Goal: Answer question/provide support: Share knowledge or assist other users

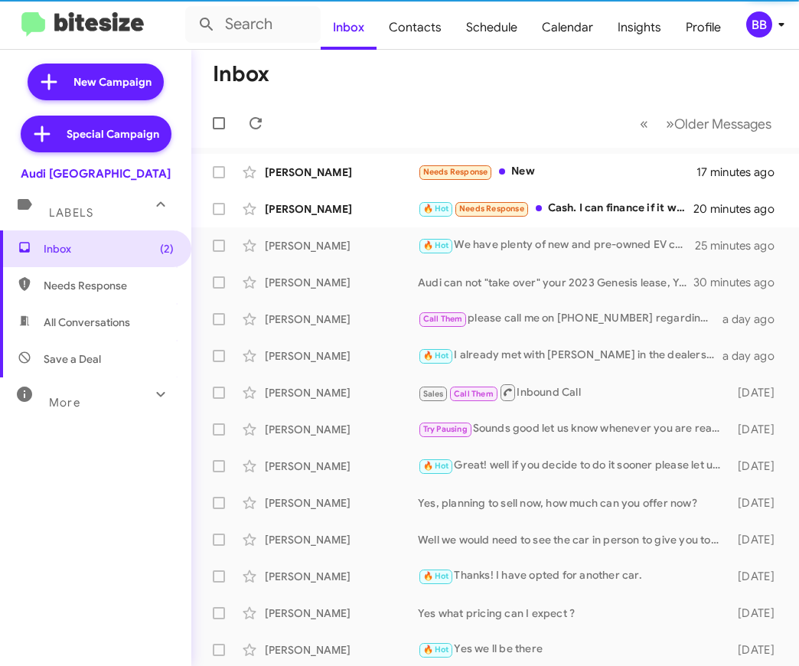
click at [760, 28] on div "BB" at bounding box center [759, 24] width 26 height 26
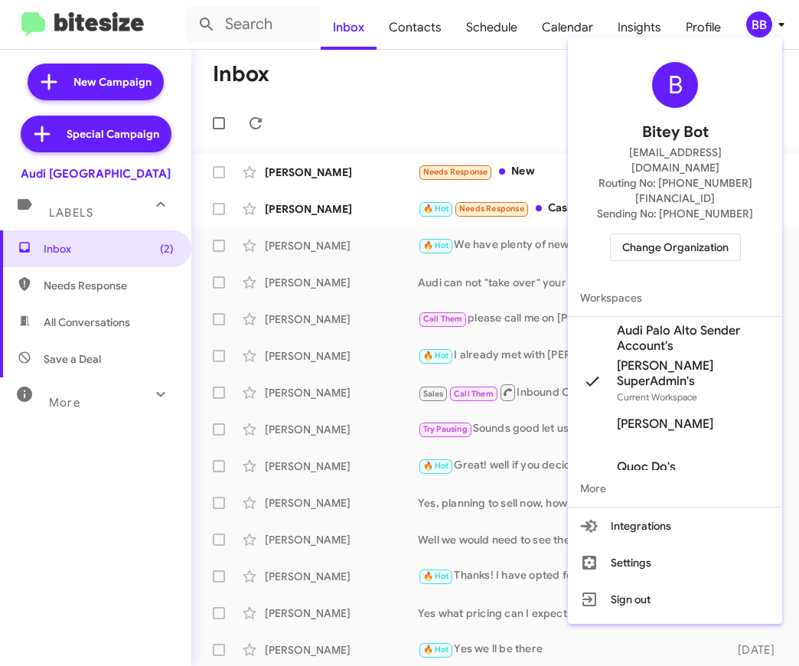
click at [658, 234] on span "Change Organization" at bounding box center [675, 247] width 106 height 26
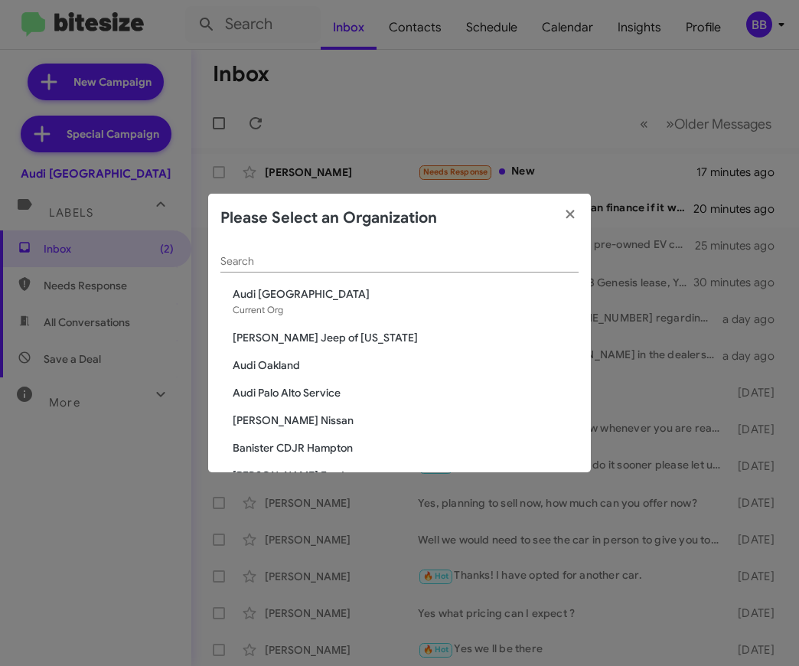
click at [291, 265] on input "Search" at bounding box center [399, 262] width 358 height 12
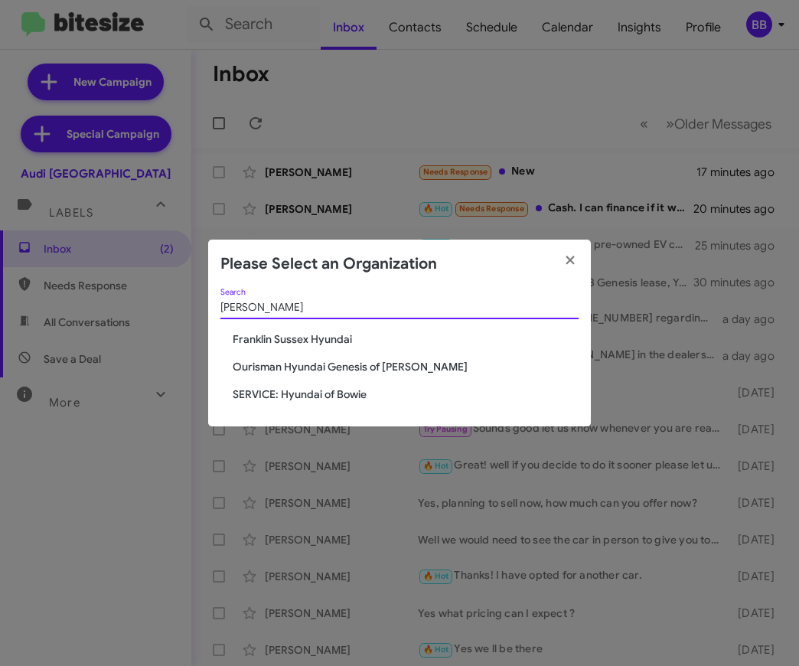
type input "hyun"
click at [273, 366] on span "Ourisman Hyundai Genesis of [PERSON_NAME]" at bounding box center [406, 366] width 346 height 15
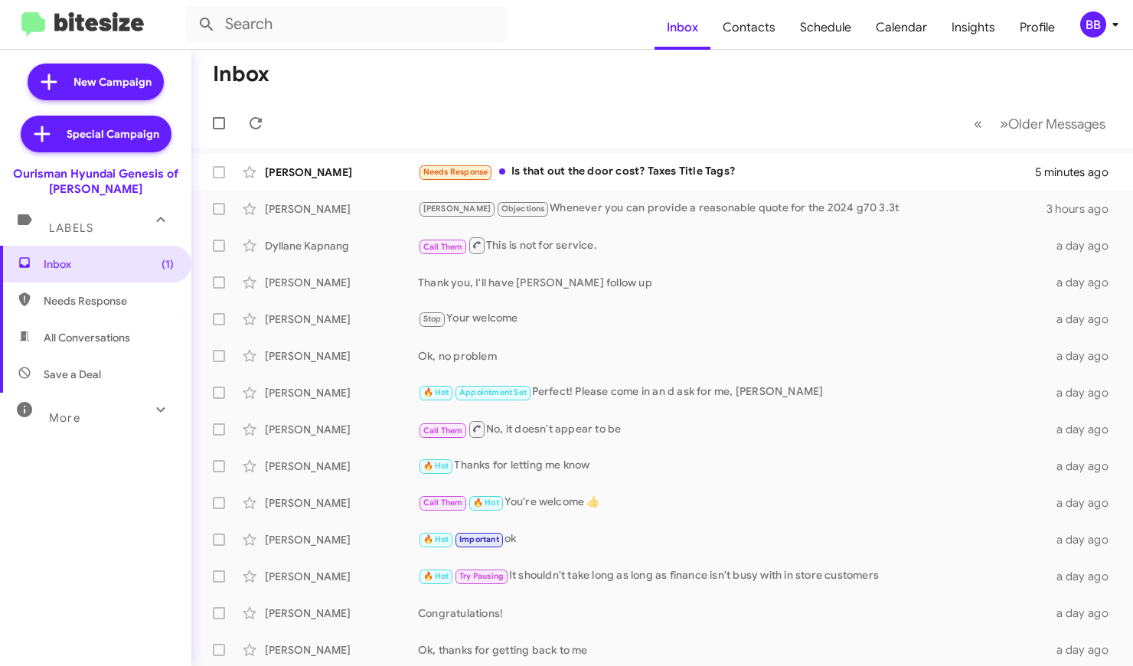
click at [57, 422] on span "More" at bounding box center [64, 418] width 31 height 14
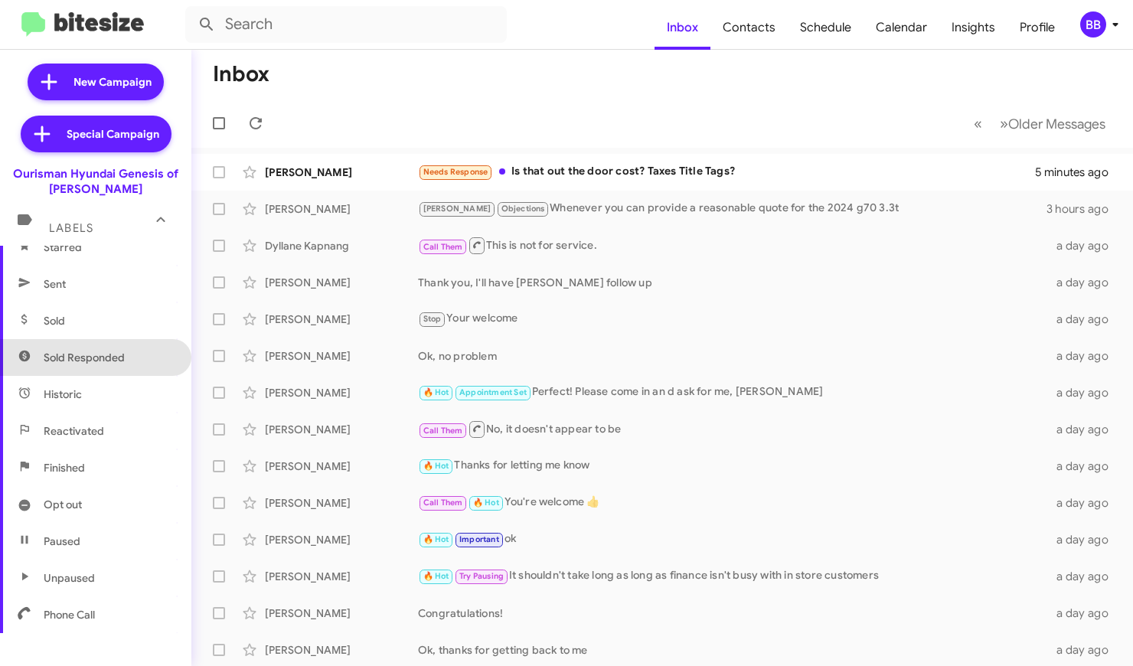
click at [90, 356] on span "Sold Responded" at bounding box center [84, 357] width 81 height 15
type input "in:sold-verified"
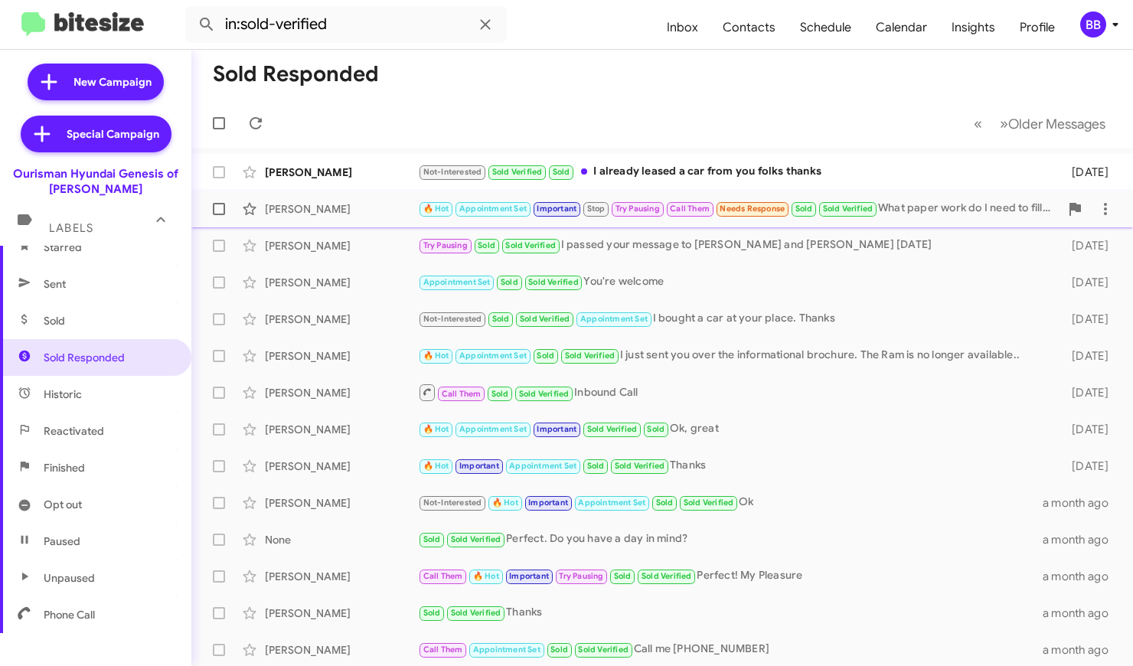
click at [317, 207] on div "[PERSON_NAME]" at bounding box center [341, 208] width 153 height 15
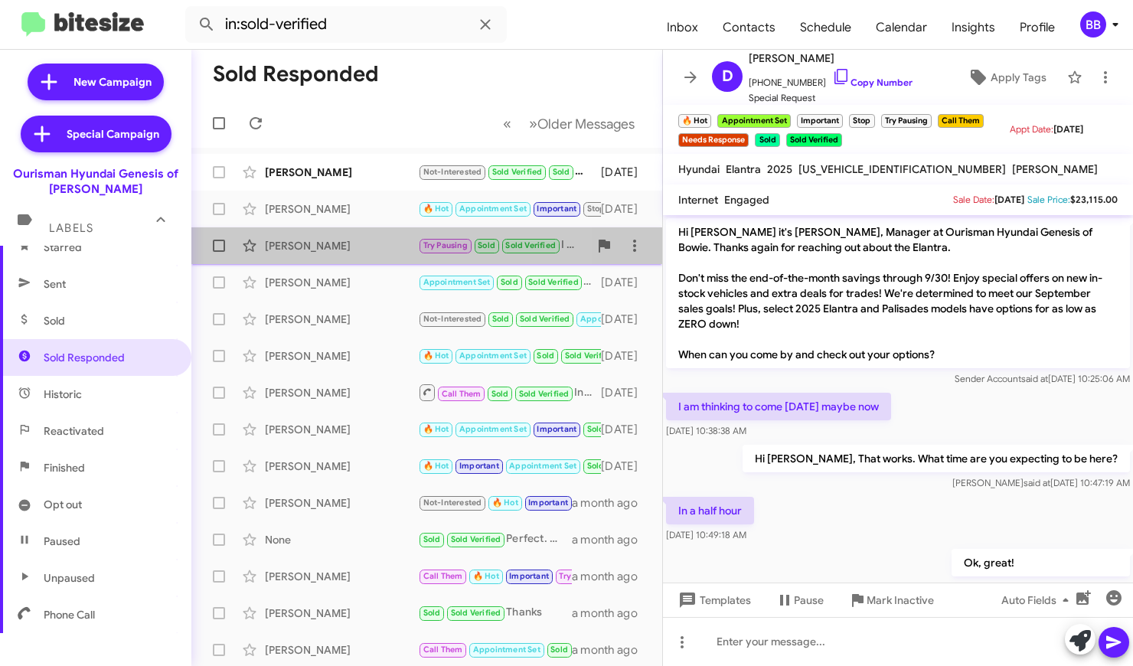
click at [335, 243] on div "[PERSON_NAME]" at bounding box center [341, 245] width 153 height 15
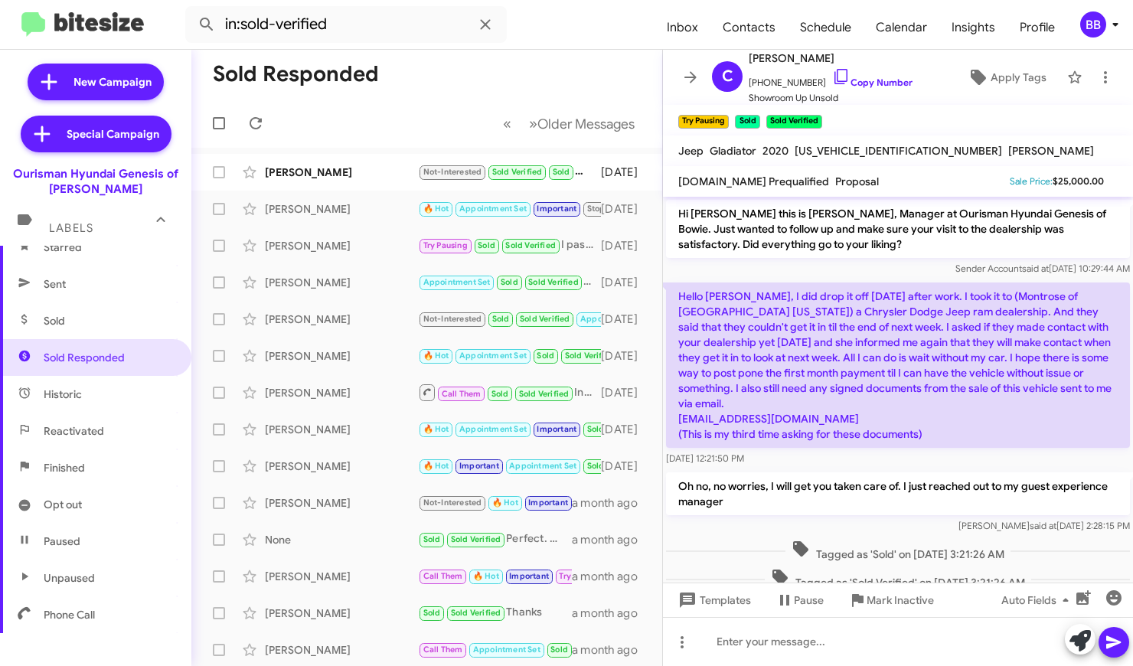
click at [798, 328] on p "Hello [PERSON_NAME], I did drop it off [DATE] after work. I took it to (Montros…" at bounding box center [898, 364] width 464 height 165
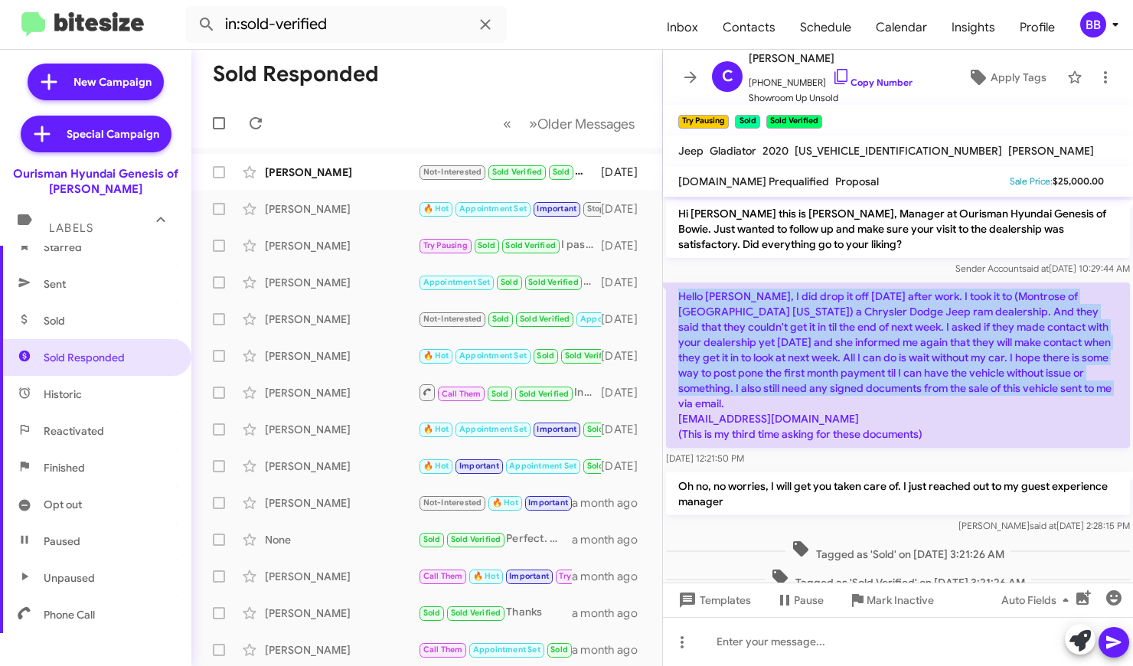
click at [798, 377] on p "Hello [PERSON_NAME], I did drop it off [DATE] after work. I took it to (Montros…" at bounding box center [898, 364] width 464 height 165
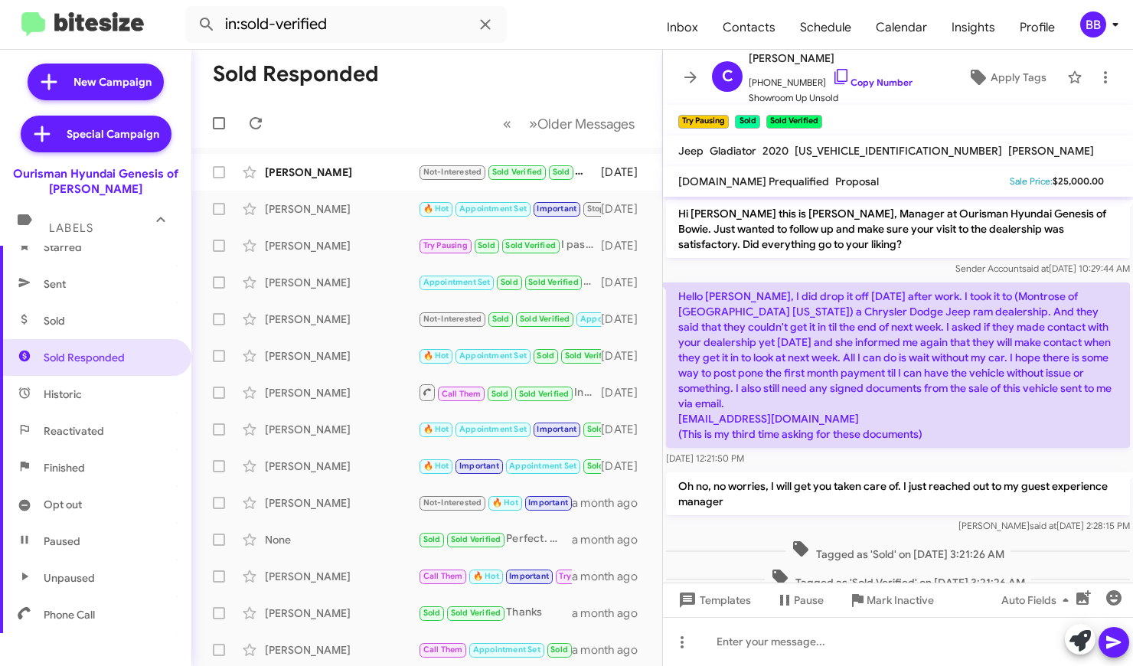
click at [798, 377] on p "Hello [PERSON_NAME], I did drop it off [DATE] after work. I took it to (Montros…" at bounding box center [898, 364] width 464 height 165
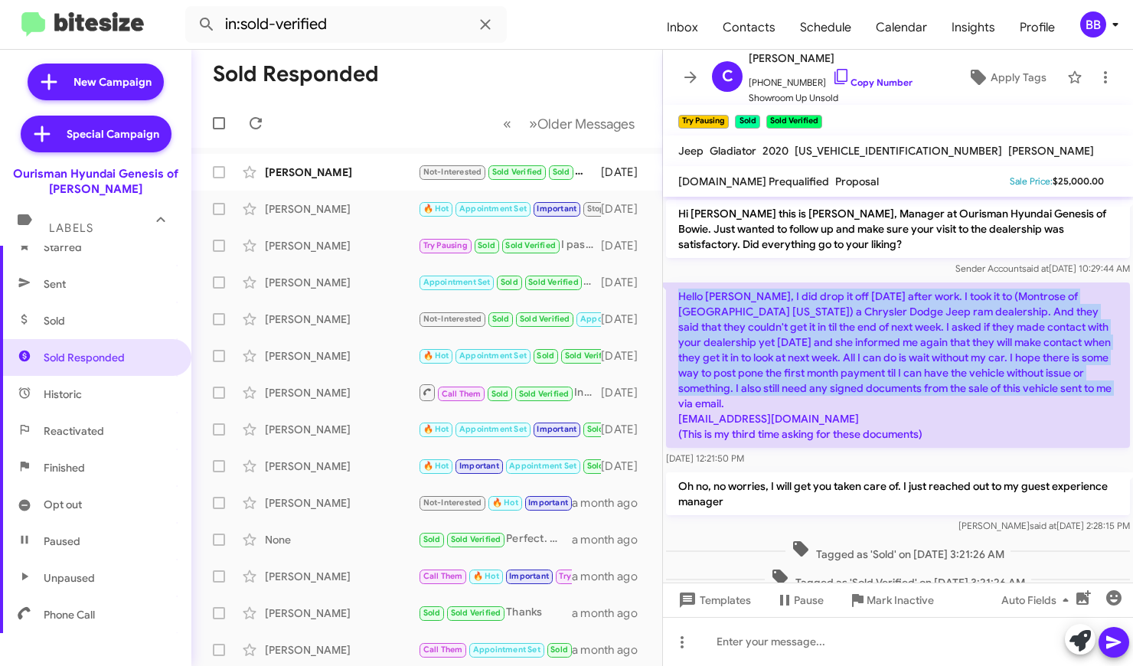
click at [798, 327] on p "Hello [PERSON_NAME], I did drop it off [DATE] after work. I took it to (Montros…" at bounding box center [898, 364] width 464 height 165
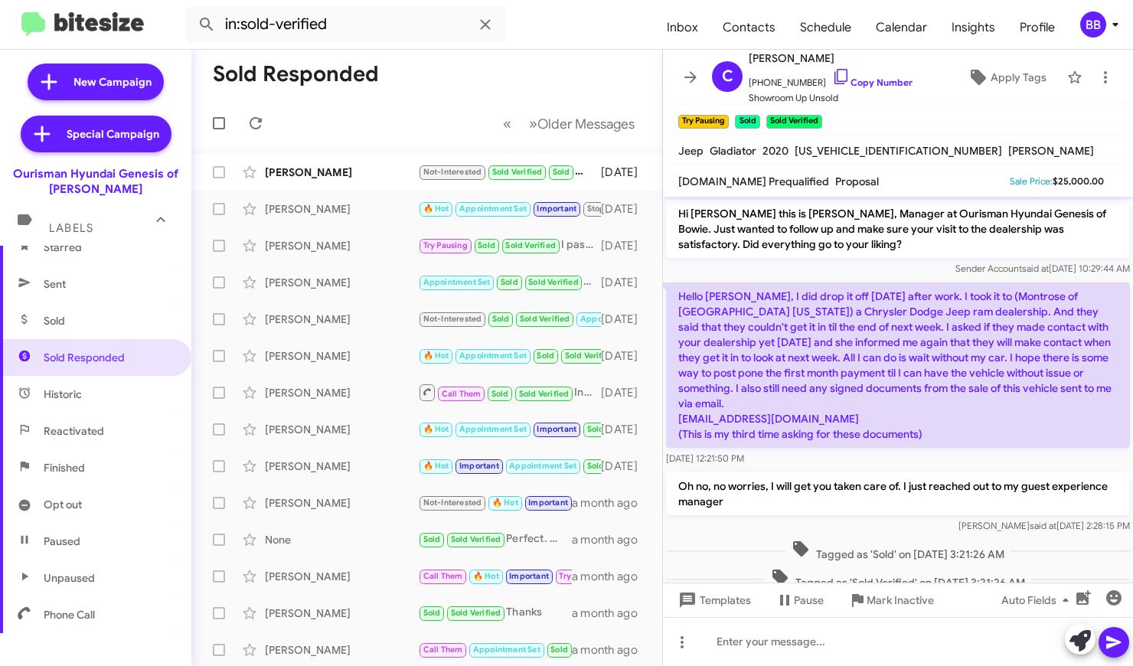
click at [798, 327] on p "Hello [PERSON_NAME], I did drop it off [DATE] after work. I took it to (Montros…" at bounding box center [898, 364] width 464 height 165
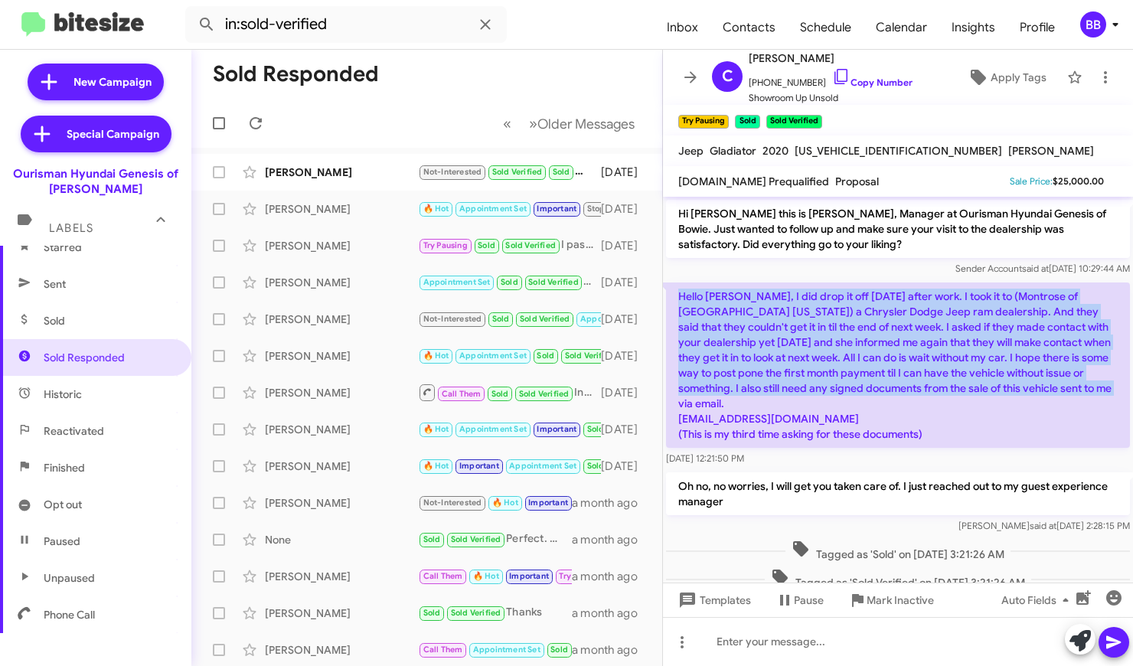
click at [798, 371] on p "Hello [PERSON_NAME], I did drop it off [DATE] after work. I took it to (Montros…" at bounding box center [898, 364] width 464 height 165
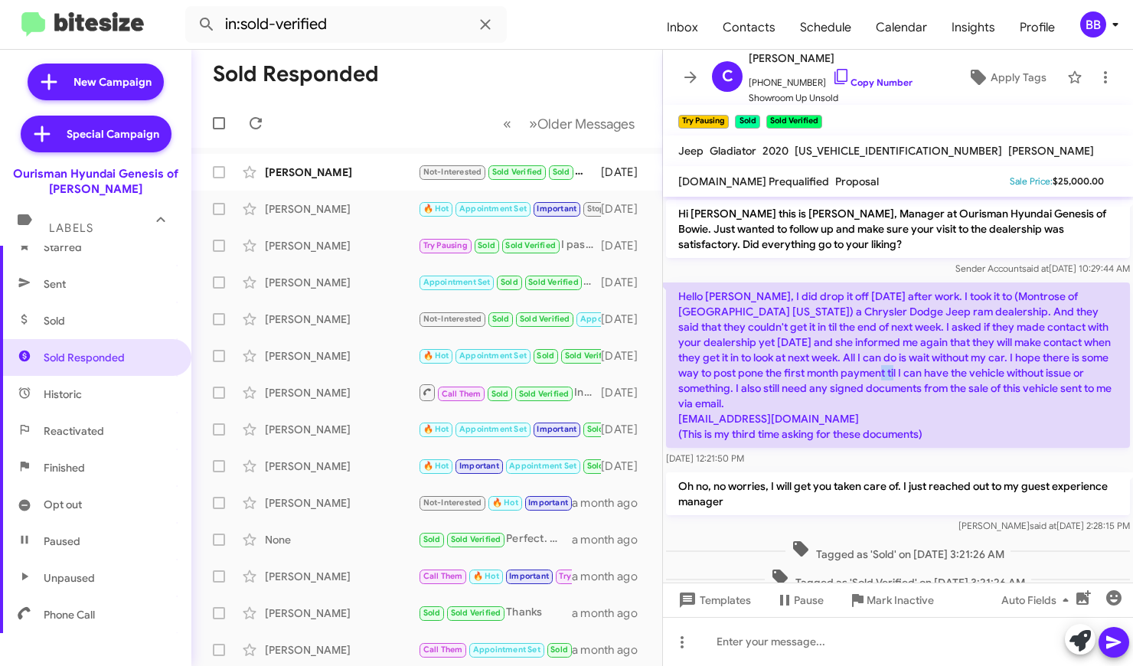
click at [798, 371] on p "Hello [PERSON_NAME], I did drop it off [DATE] after work. I took it to (Montros…" at bounding box center [898, 364] width 464 height 165
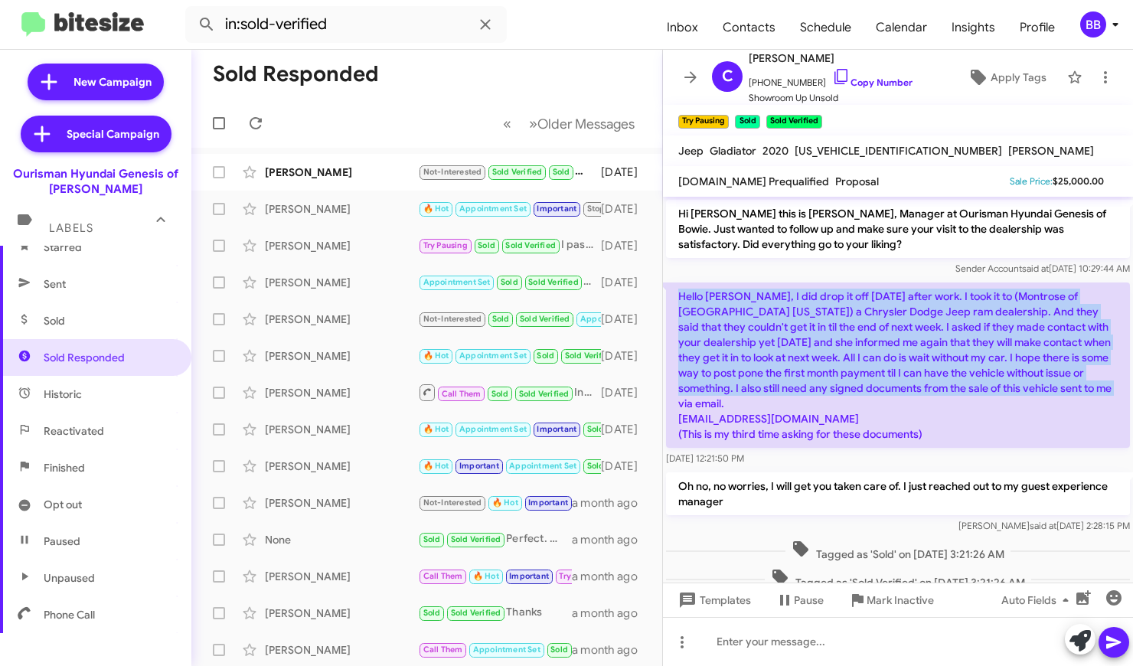
click at [794, 395] on p "Hello [PERSON_NAME], I did drop it off [DATE] after work. I took it to (Montros…" at bounding box center [898, 364] width 464 height 165
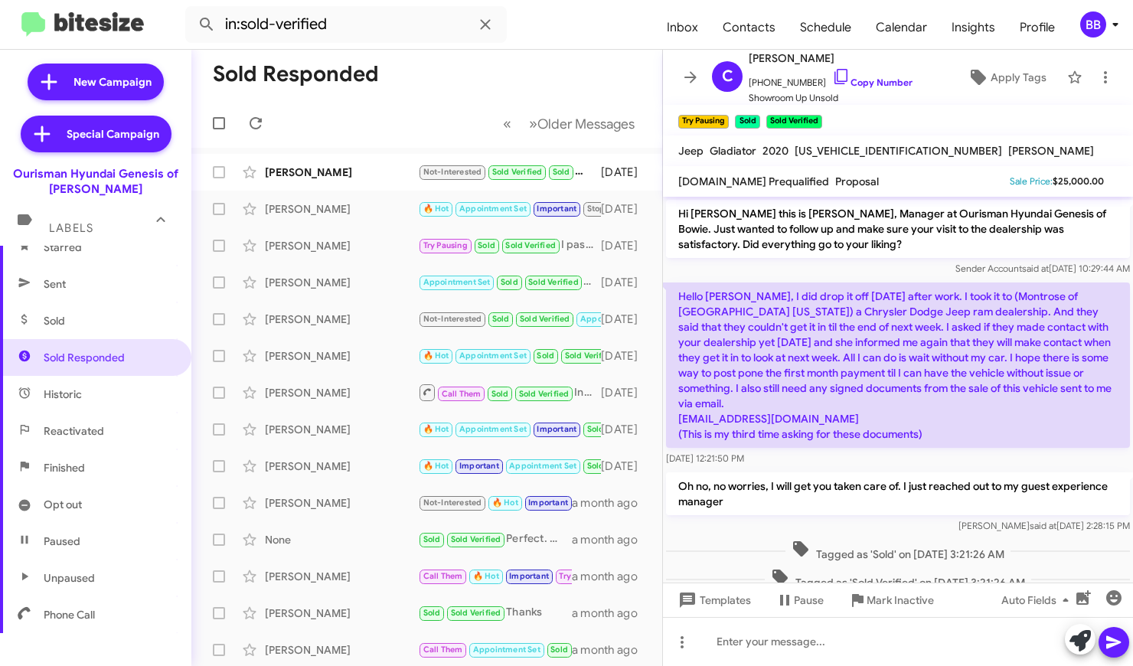
click at [794, 395] on p "Hello [PERSON_NAME], I did drop it off [DATE] after work. I took it to (Montros…" at bounding box center [898, 364] width 464 height 165
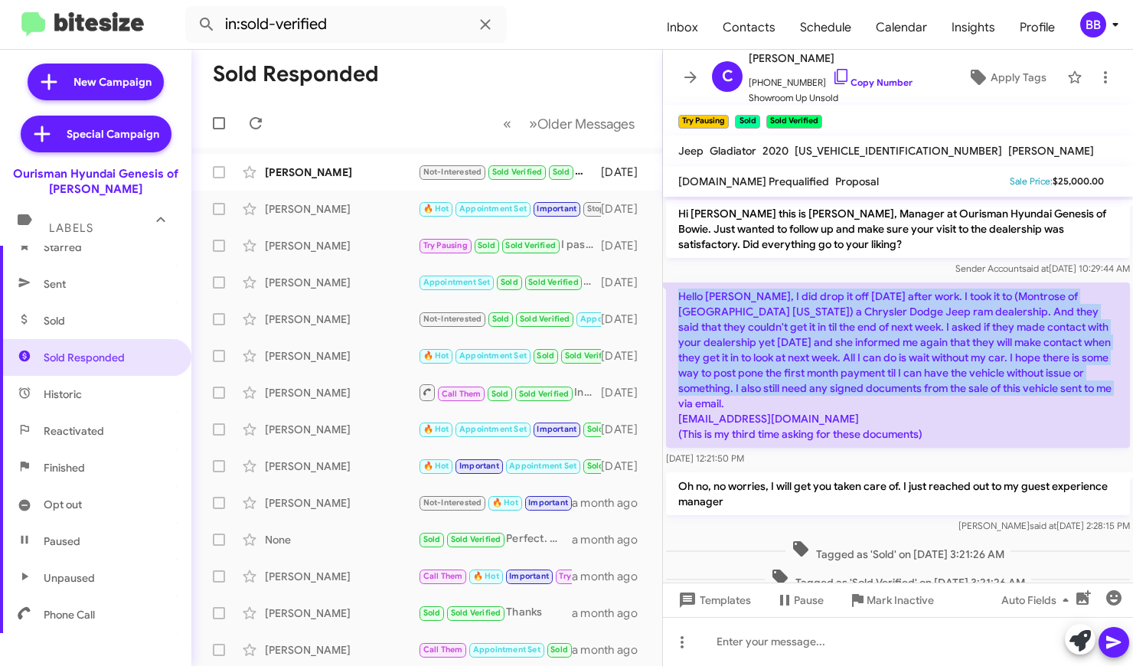
click at [763, 377] on p "Hello [PERSON_NAME], I did drop it off [DATE] after work. I took it to (Montros…" at bounding box center [898, 364] width 464 height 165
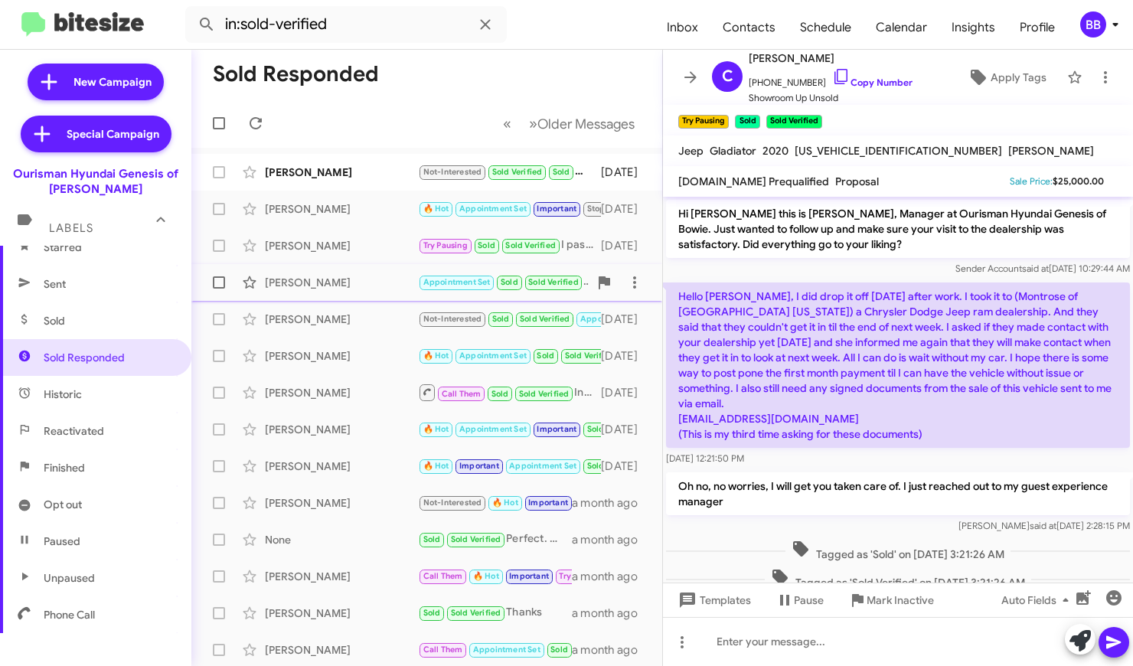
click at [366, 284] on div "[PERSON_NAME]" at bounding box center [341, 282] width 153 height 15
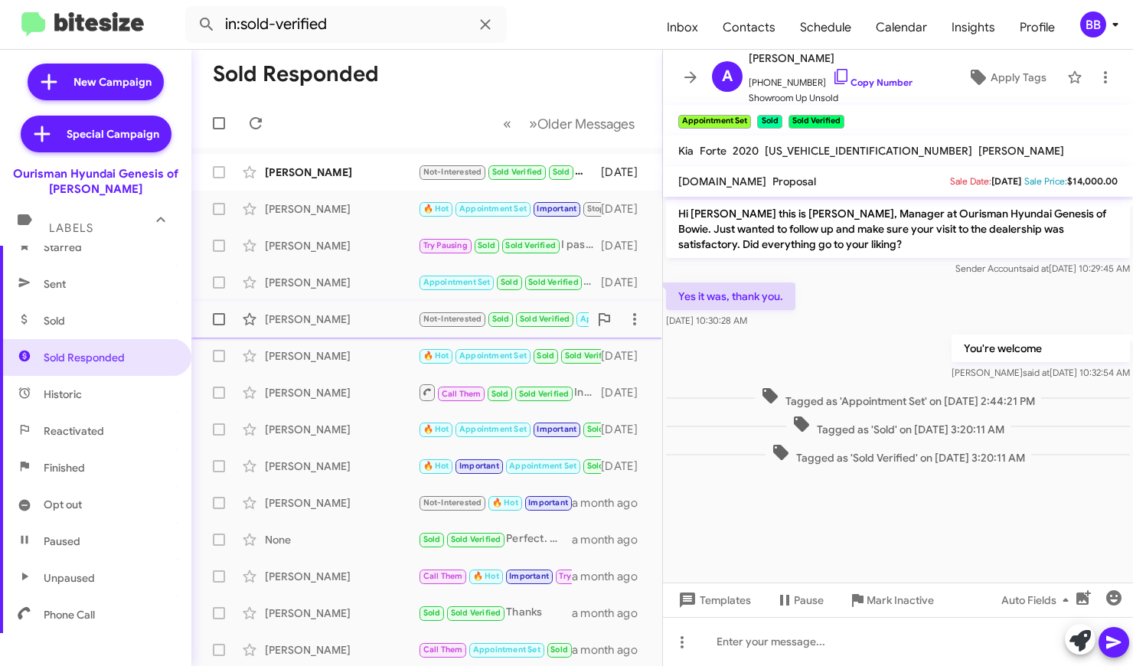
click at [379, 323] on div "[PERSON_NAME]" at bounding box center [341, 319] width 153 height 15
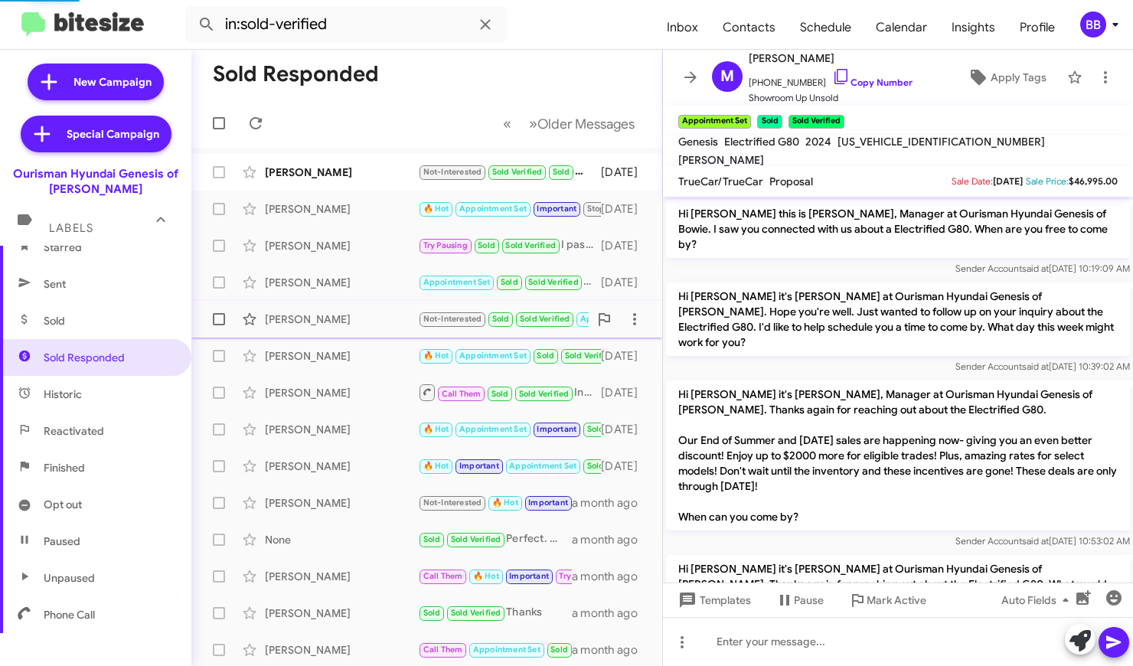
scroll to position [543, 0]
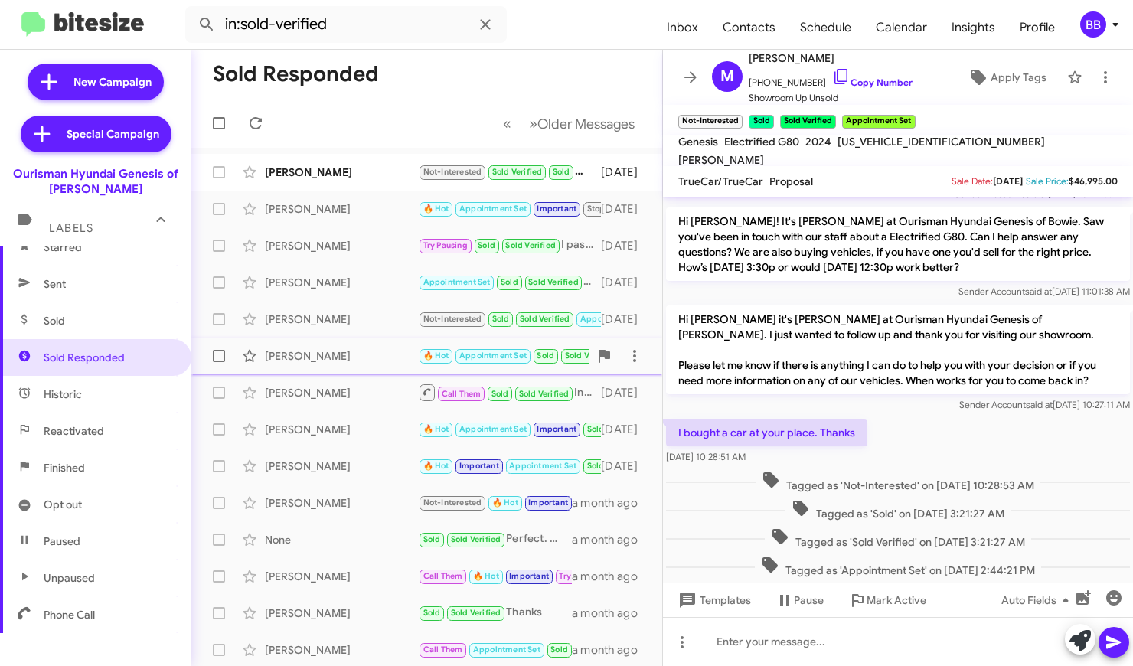
click at [384, 360] on div "[PERSON_NAME]" at bounding box center [341, 355] width 153 height 15
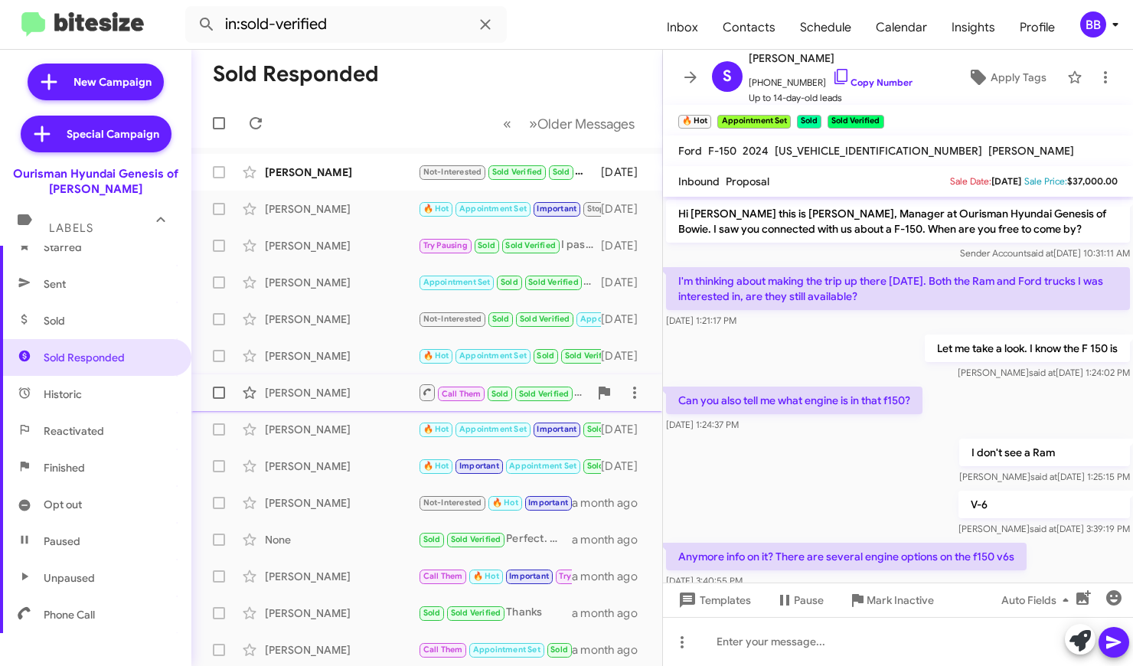
click at [335, 393] on div "[PERSON_NAME]" at bounding box center [341, 392] width 153 height 15
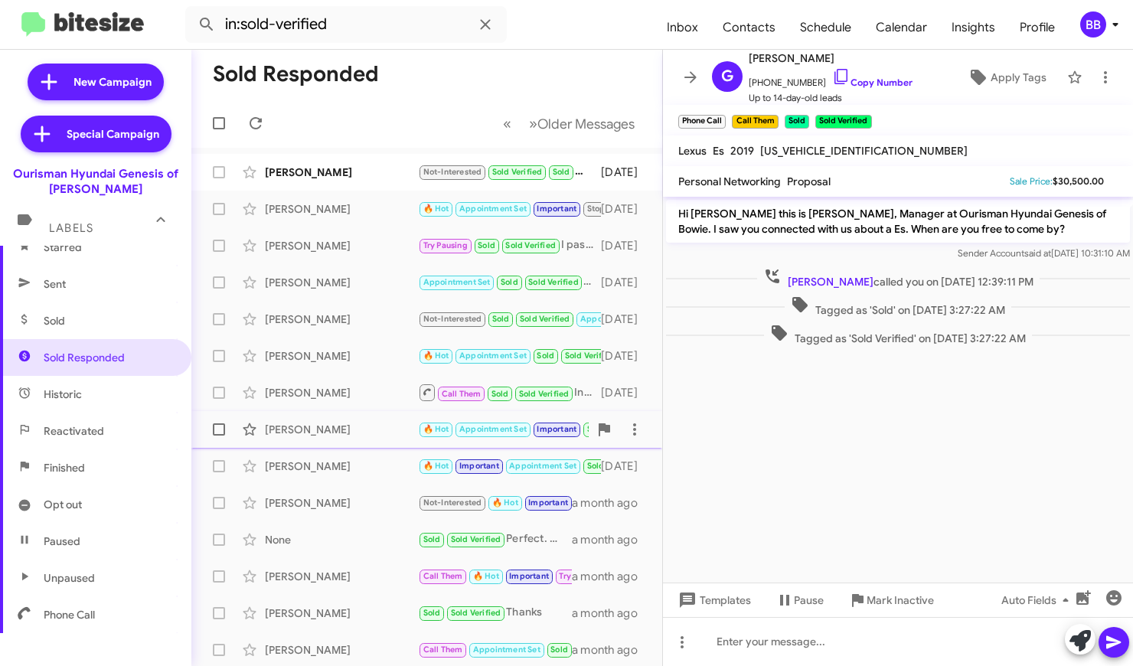
click at [347, 433] on div "[PERSON_NAME]" at bounding box center [341, 429] width 153 height 15
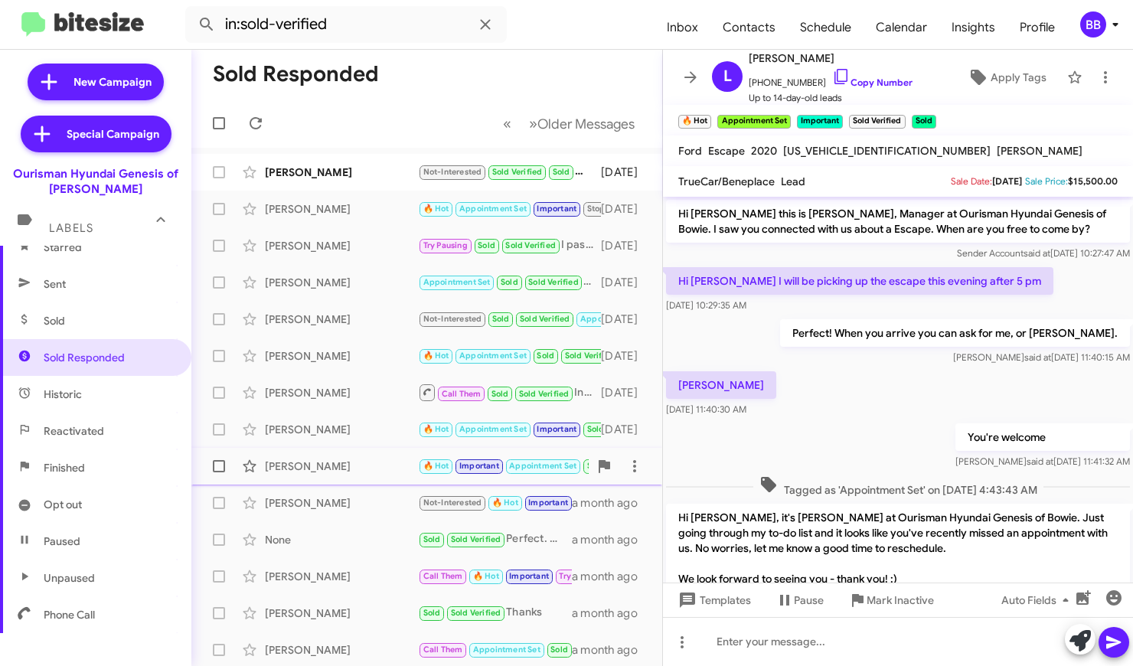
click at [347, 471] on div "[PERSON_NAME]" at bounding box center [341, 465] width 153 height 15
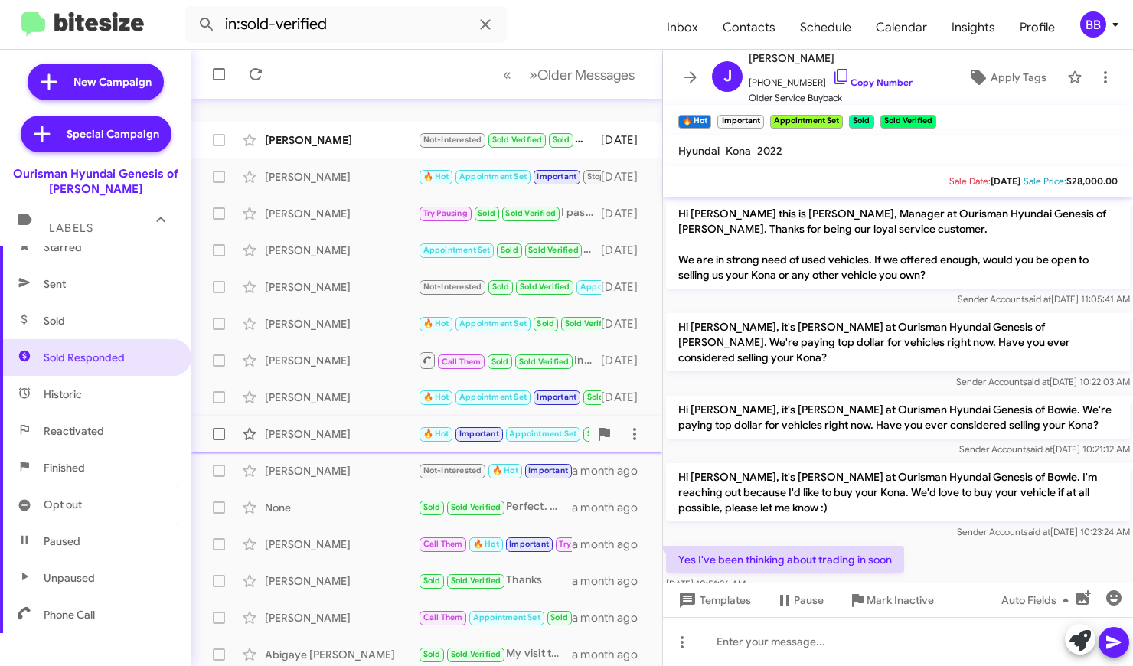
scroll to position [59, 0]
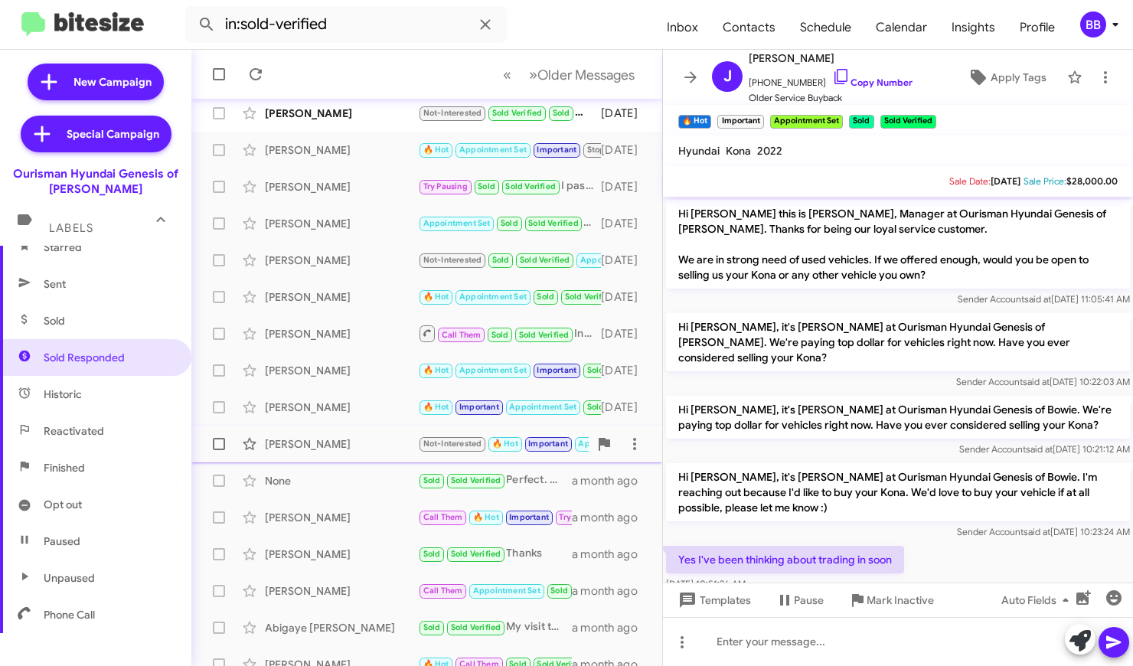
click at [356, 439] on div "[PERSON_NAME]" at bounding box center [341, 443] width 153 height 15
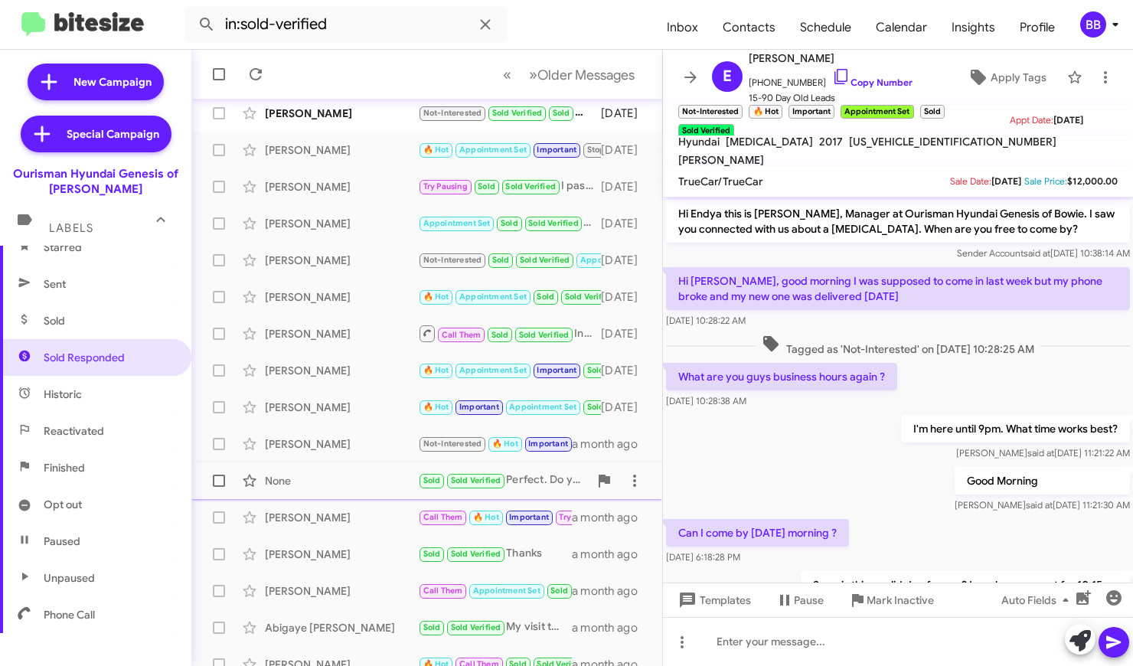
click at [335, 481] on div "None" at bounding box center [341, 480] width 153 height 15
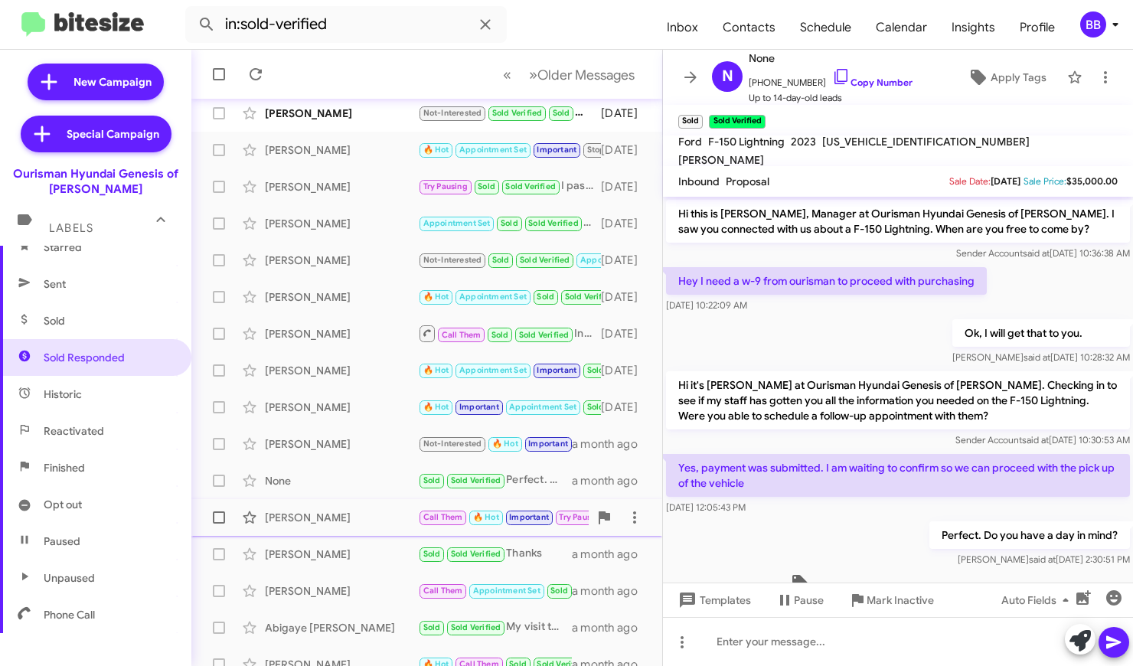
click at [347, 517] on div "[PERSON_NAME]" at bounding box center [341, 517] width 153 height 15
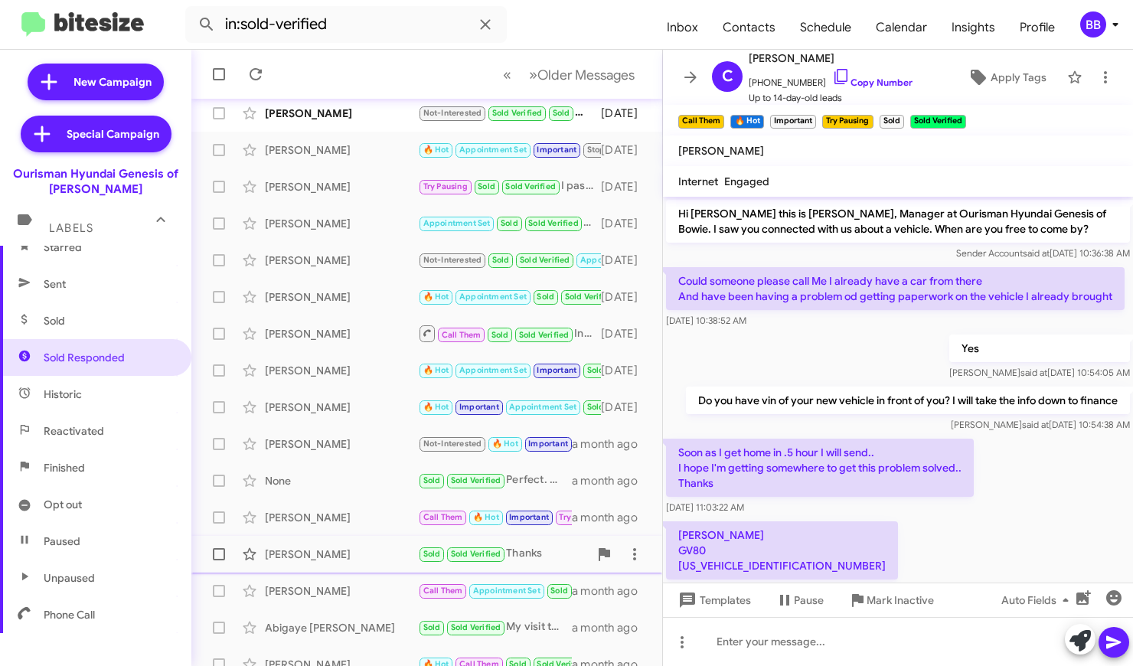
click at [347, 552] on div "[PERSON_NAME]" at bounding box center [341, 554] width 153 height 15
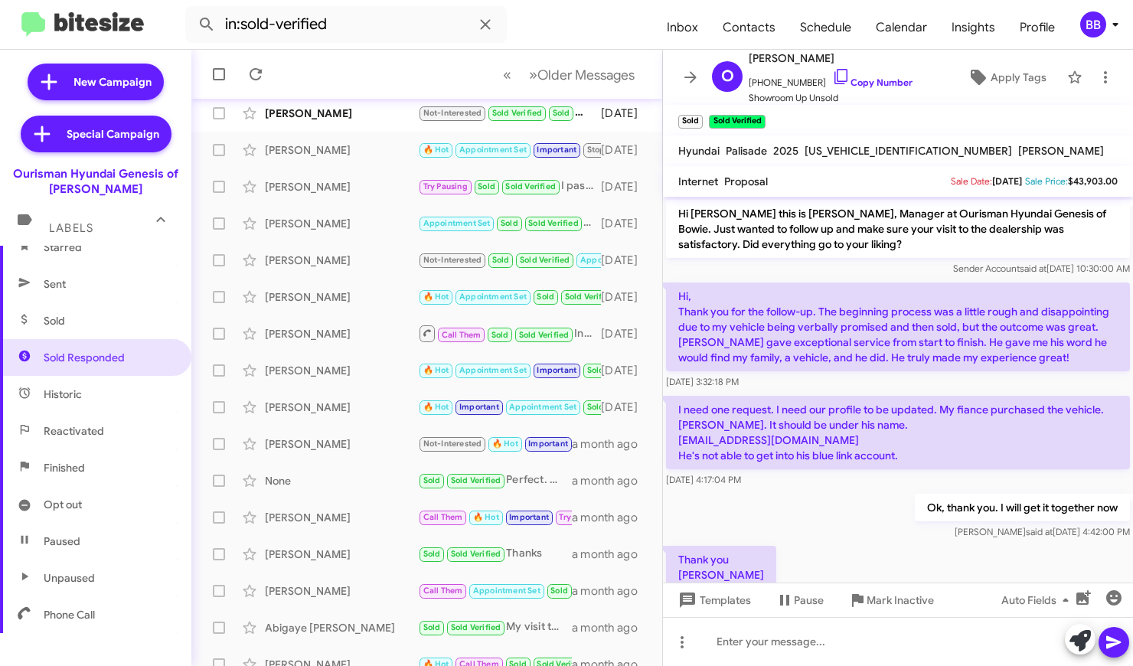
click at [767, 327] on p "Hi, Thank you for the follow-up. The beginning process was a little rough and d…" at bounding box center [898, 326] width 464 height 89
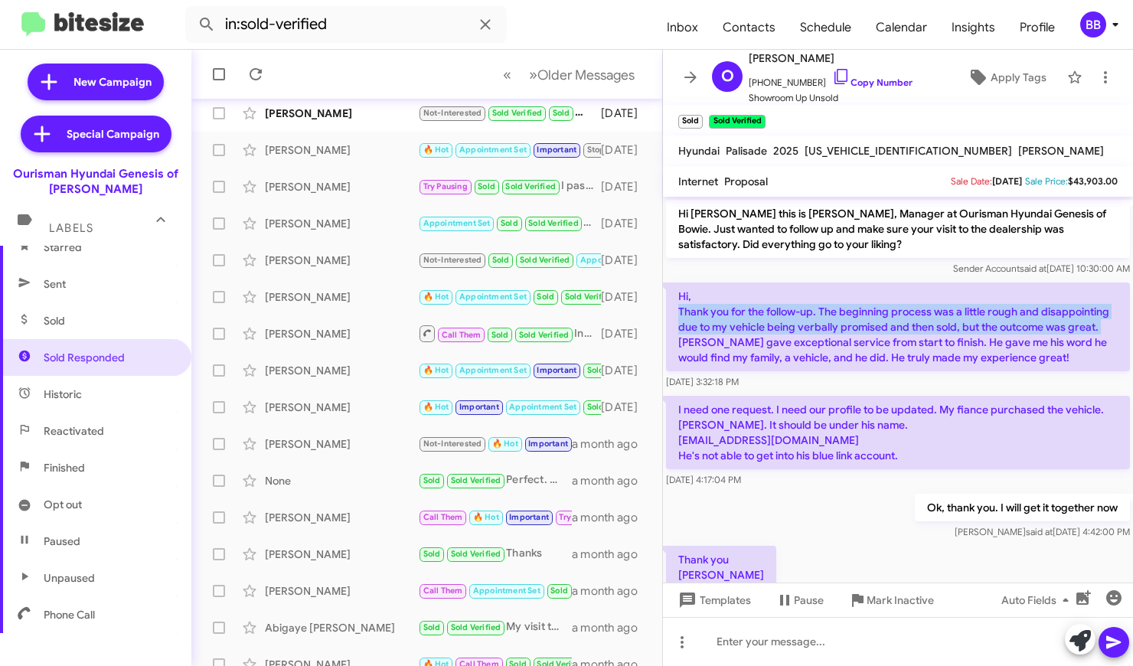
click at [759, 345] on p "Hi, Thank you for the follow-up. The beginning process was a little rough and d…" at bounding box center [898, 326] width 464 height 89
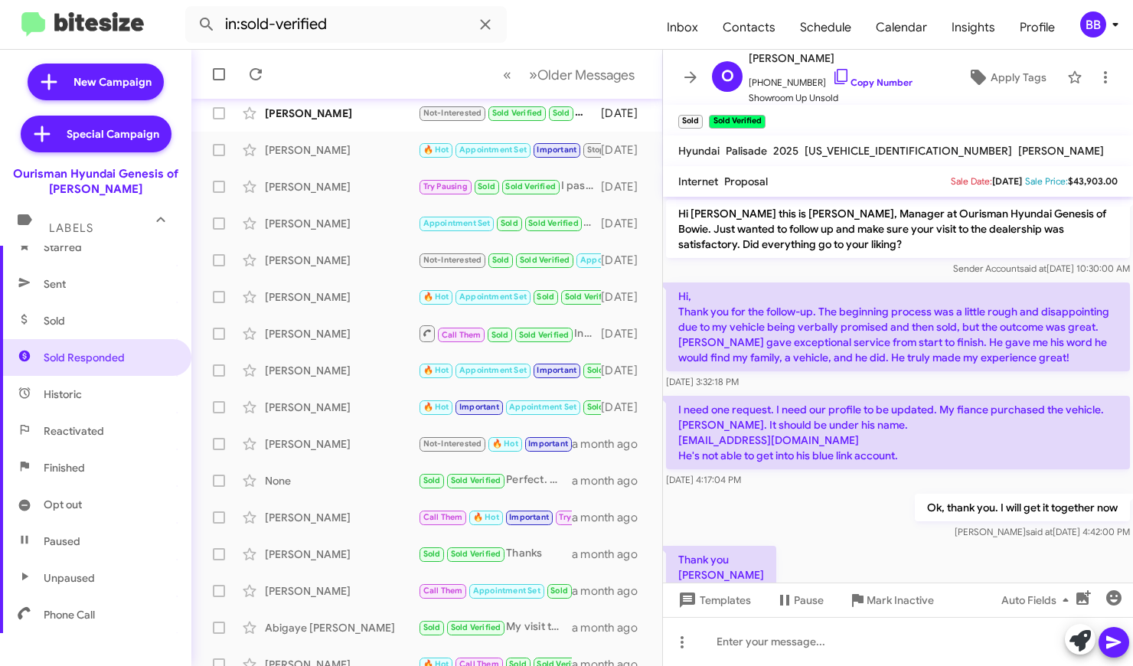
click at [759, 345] on p "Hi, Thank you for the follow-up. The beginning process was a little rough and d…" at bounding box center [898, 326] width 464 height 89
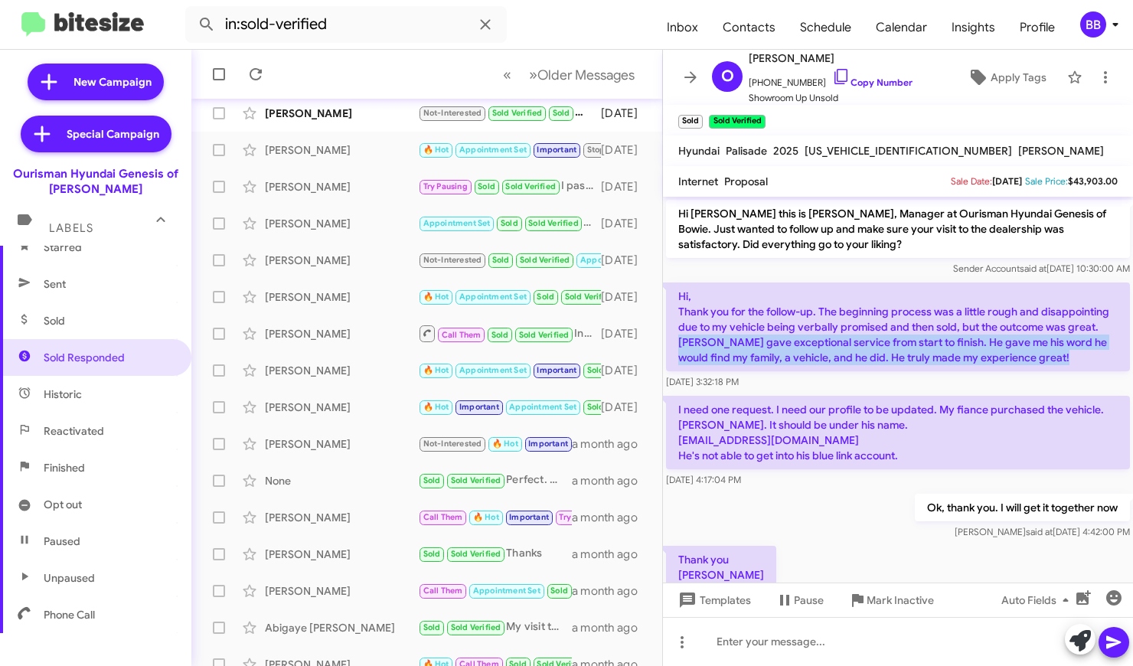
click at [714, 336] on p "Hi, Thank you for the follow-up. The beginning process was a little rough and d…" at bounding box center [898, 326] width 464 height 89
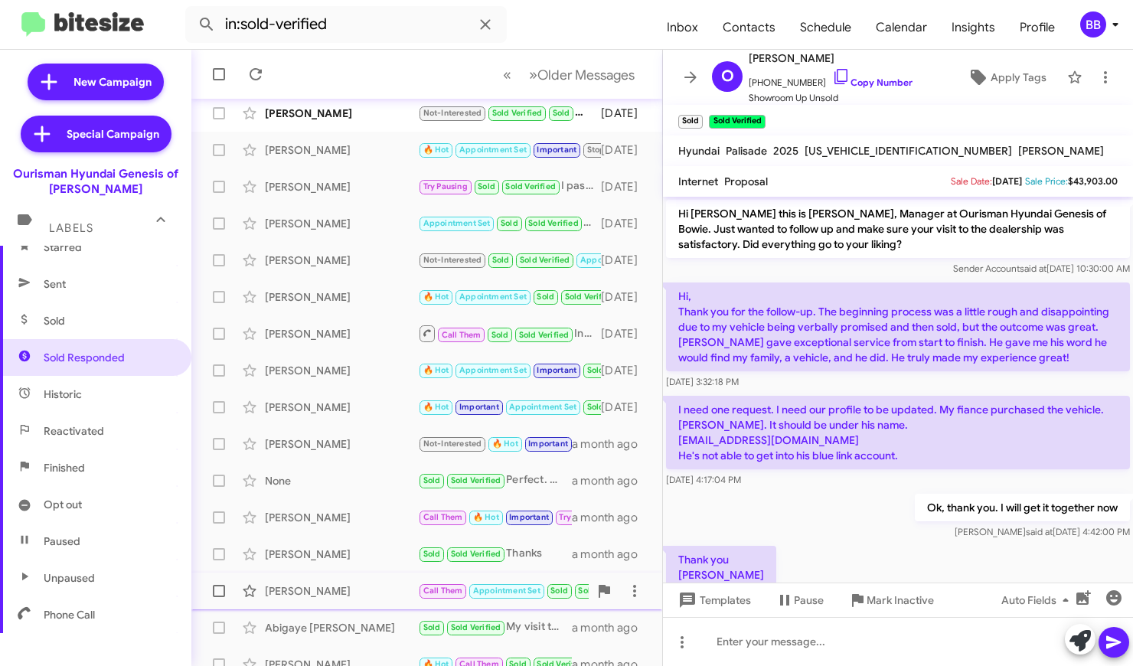
click at [338, 597] on div "[PERSON_NAME]" at bounding box center [341, 590] width 153 height 15
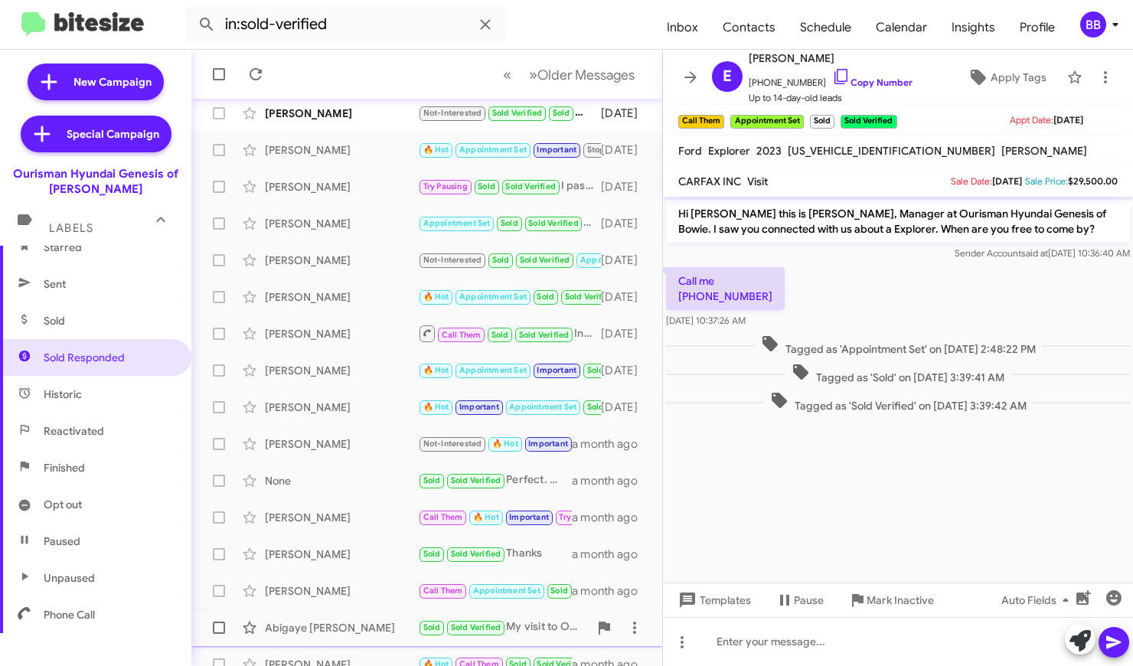
click at [347, 625] on div "Abigaye [PERSON_NAME]" at bounding box center [341, 627] width 153 height 15
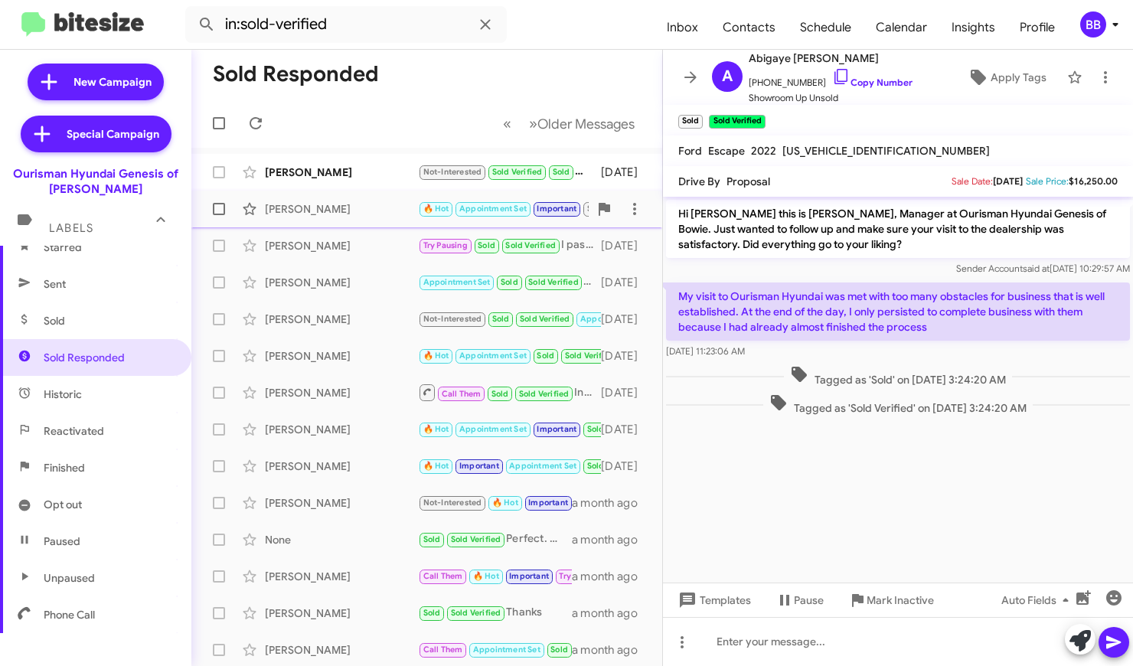
click at [362, 220] on div "[PERSON_NAME] 🔥 Hot Appointment Set Important Stop Try Pausing Call Them Needs …" at bounding box center [427, 209] width 446 height 31
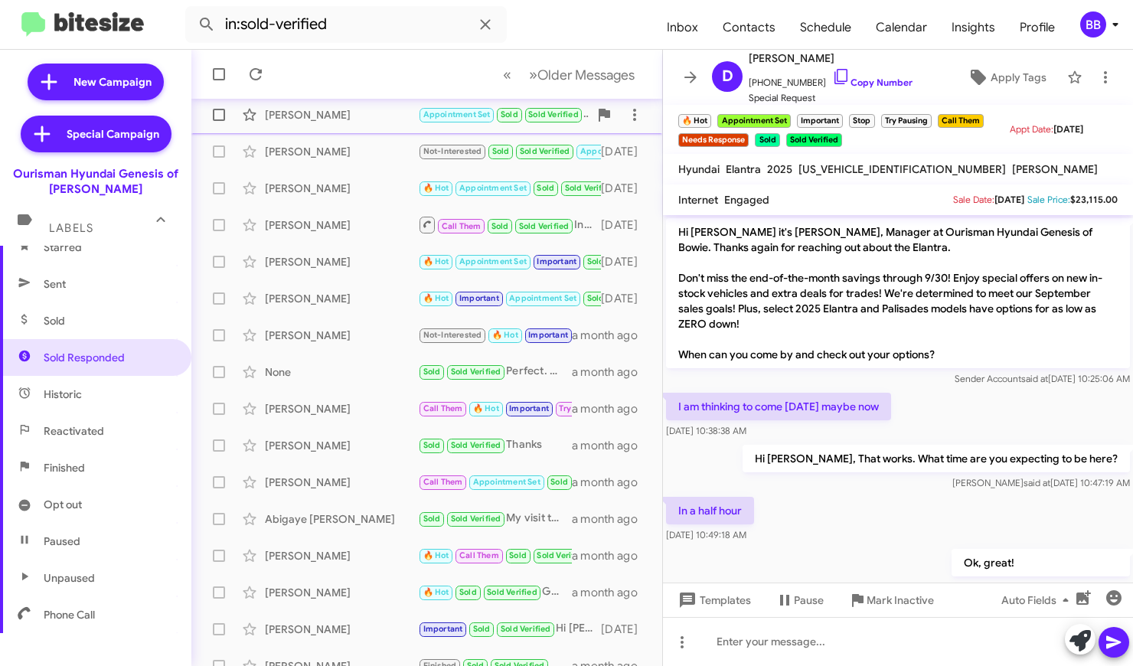
scroll to position [168, 0]
click at [355, 534] on span "Abigaye [PERSON_NAME] Sold Sold Verified My visit to Ourisman Hyundai was met w…" at bounding box center [426, 518] width 471 height 37
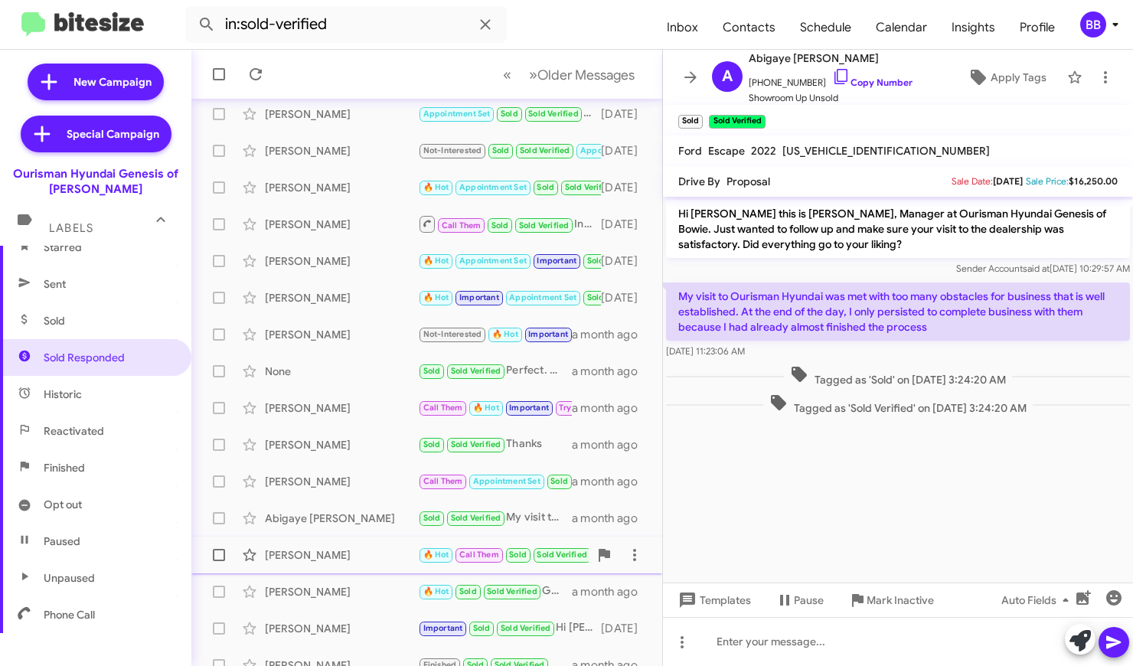
click at [347, 556] on div "[PERSON_NAME]" at bounding box center [341, 554] width 153 height 15
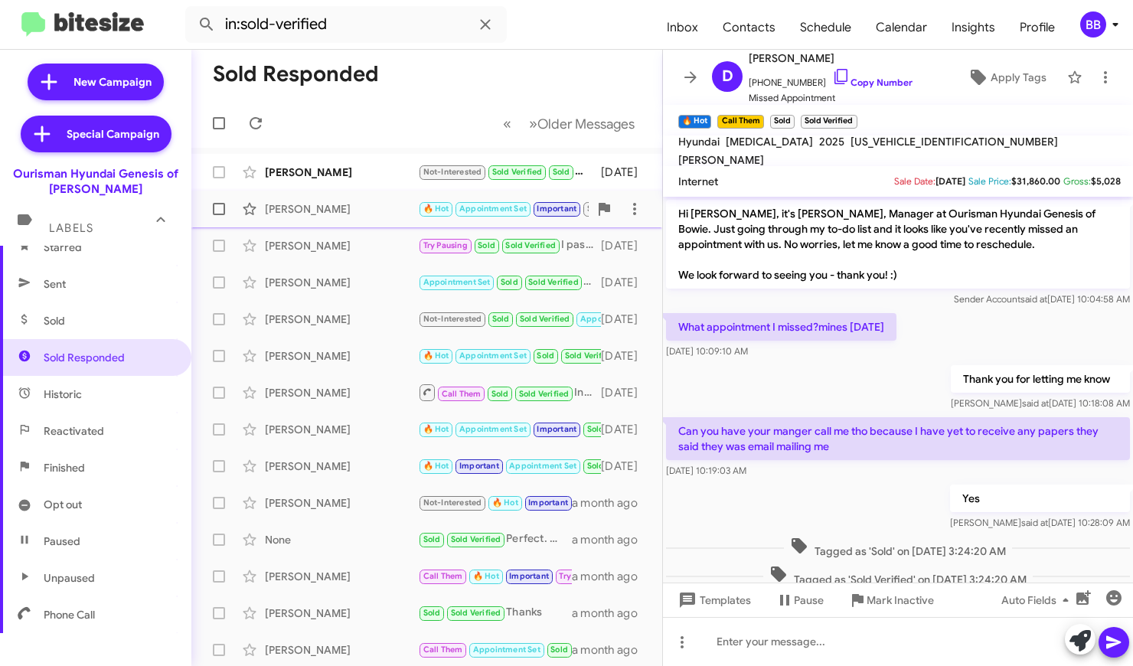
click at [328, 222] on div "[PERSON_NAME] 🔥 Hot Appointment Set Important Stop Try Pausing Call Them Needs …" at bounding box center [427, 209] width 446 height 31
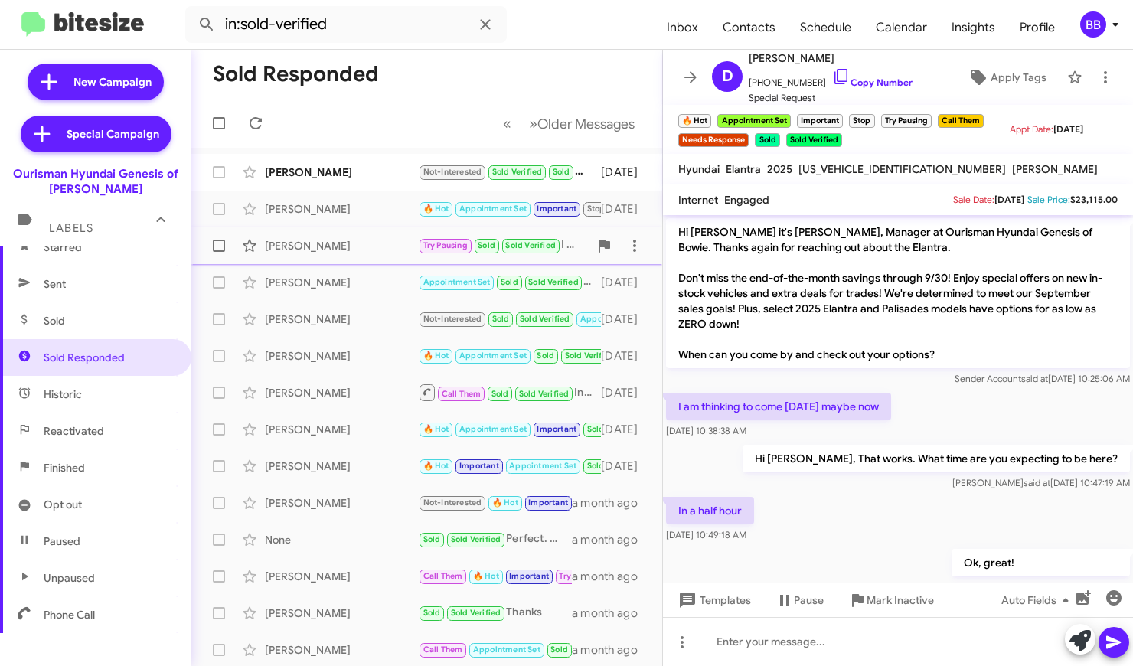
click at [300, 252] on div "[PERSON_NAME]" at bounding box center [341, 245] width 153 height 15
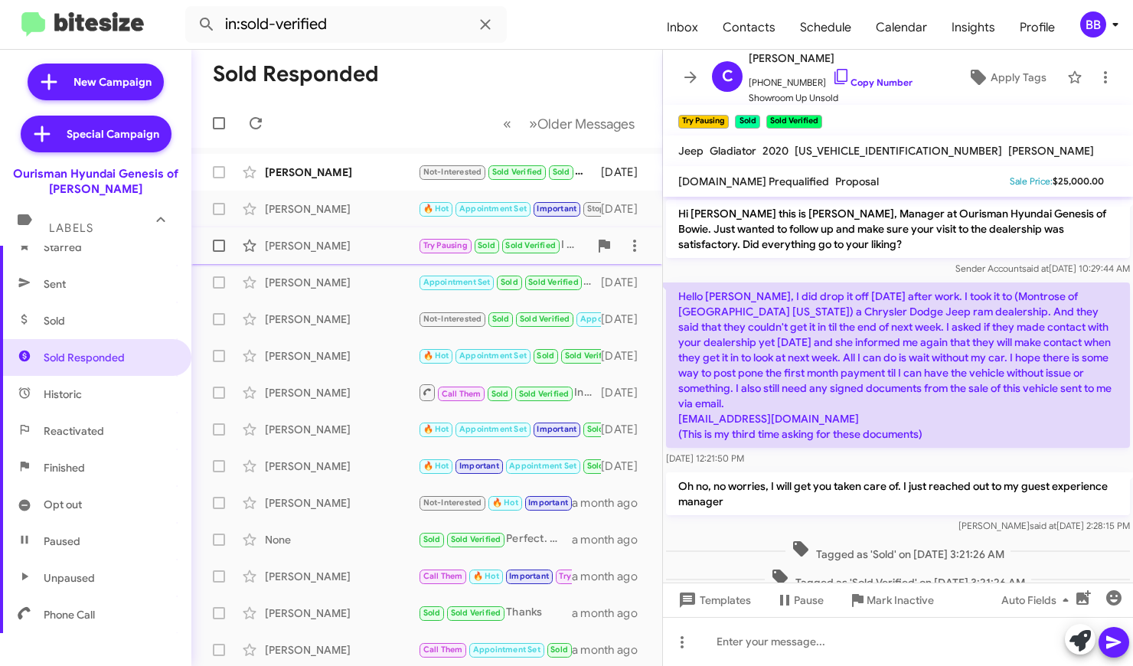
click at [337, 252] on div "[PERSON_NAME]" at bounding box center [341, 245] width 153 height 15
click at [331, 279] on div "[PERSON_NAME]" at bounding box center [341, 282] width 153 height 15
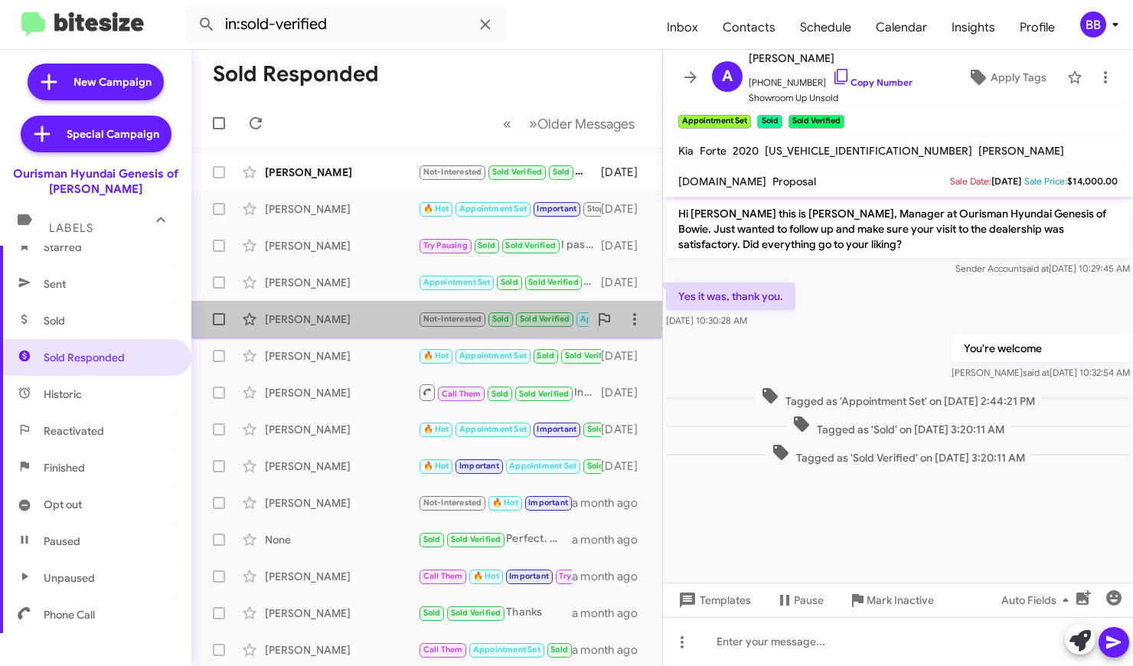
click at [335, 312] on div "[PERSON_NAME]" at bounding box center [341, 319] width 153 height 15
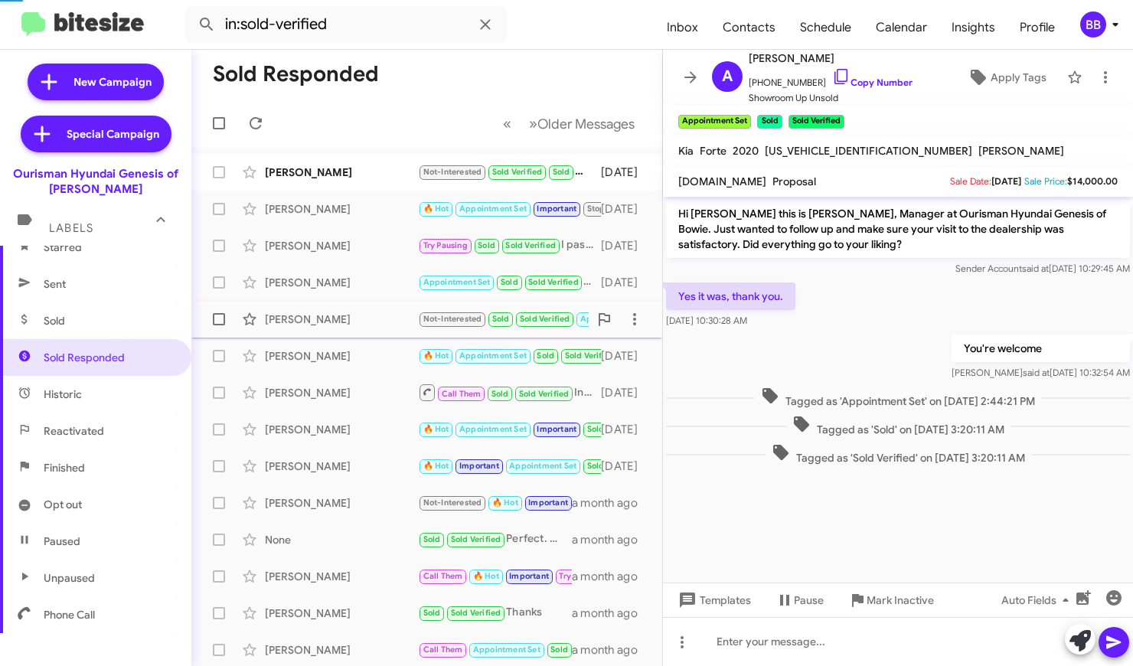
scroll to position [543, 0]
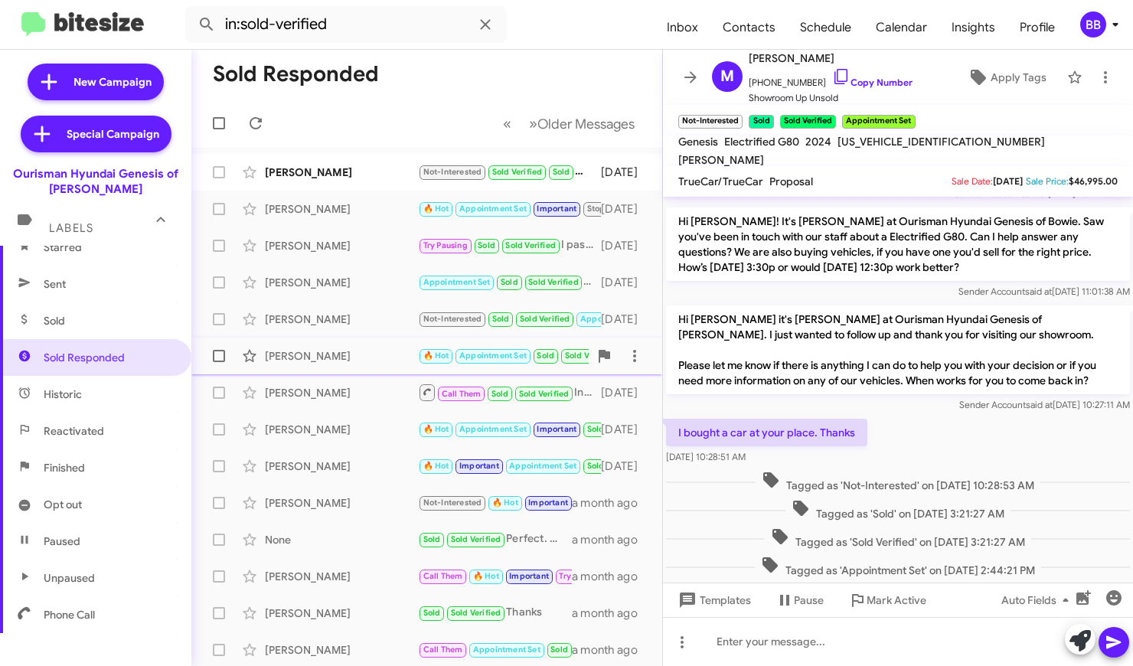
click at [342, 347] on div "[PERSON_NAME] 🔥 Hot Appointment Set Sold Sold Verified I just sent you over the…" at bounding box center [427, 356] width 446 height 31
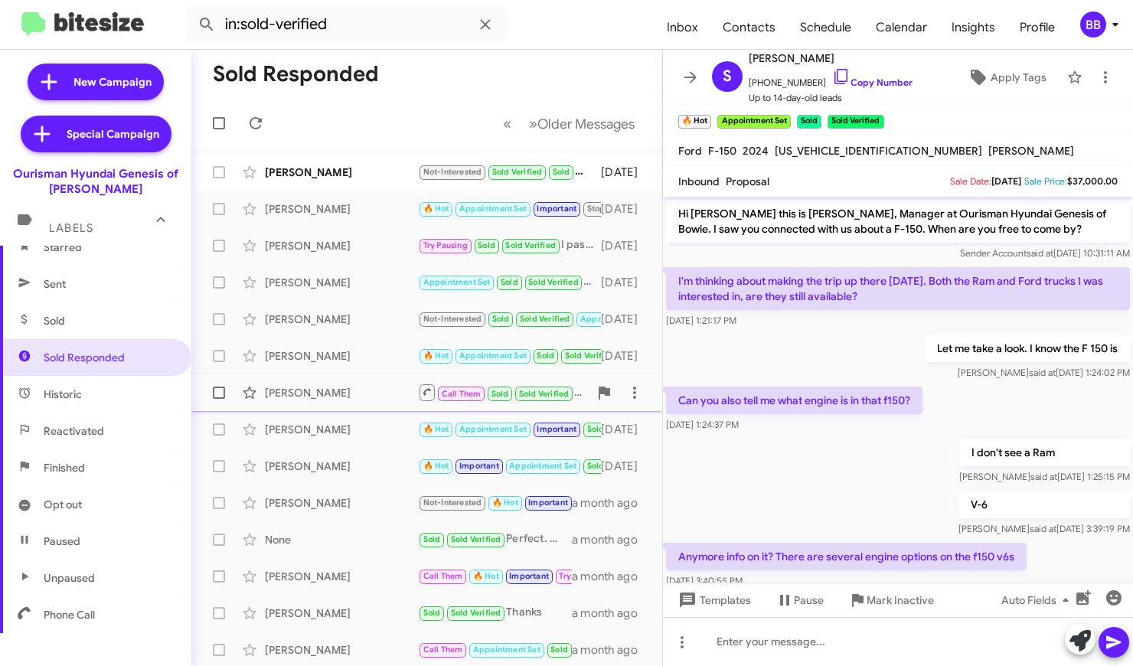
click at [337, 387] on div "[PERSON_NAME]" at bounding box center [341, 392] width 153 height 15
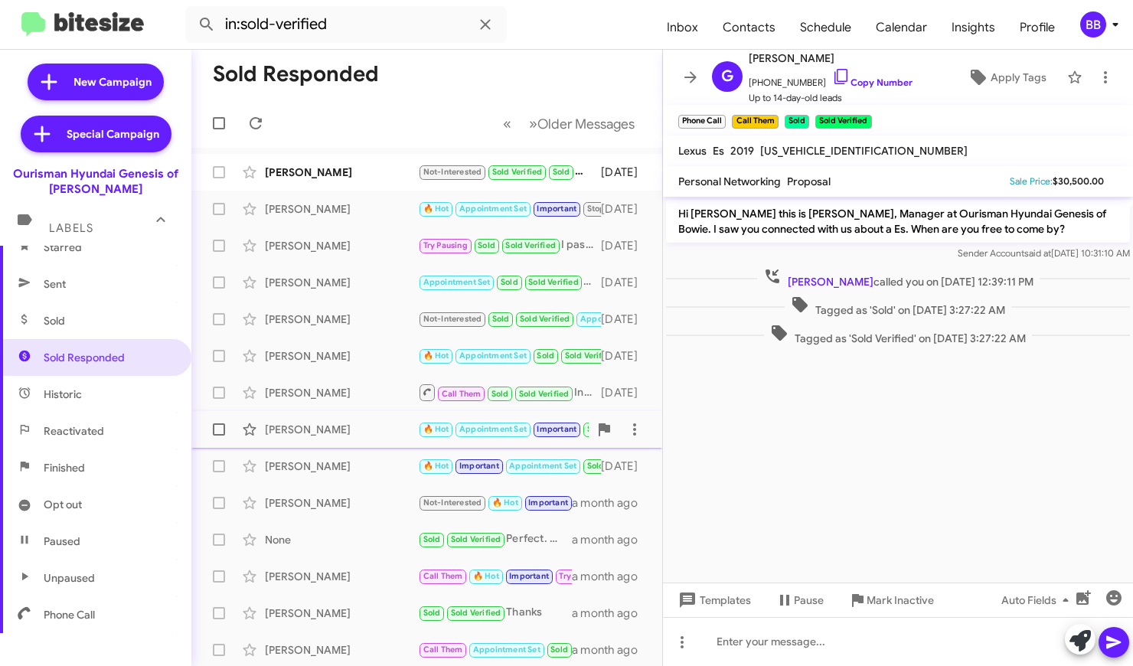
click at [343, 429] on div "[PERSON_NAME]" at bounding box center [341, 429] width 153 height 15
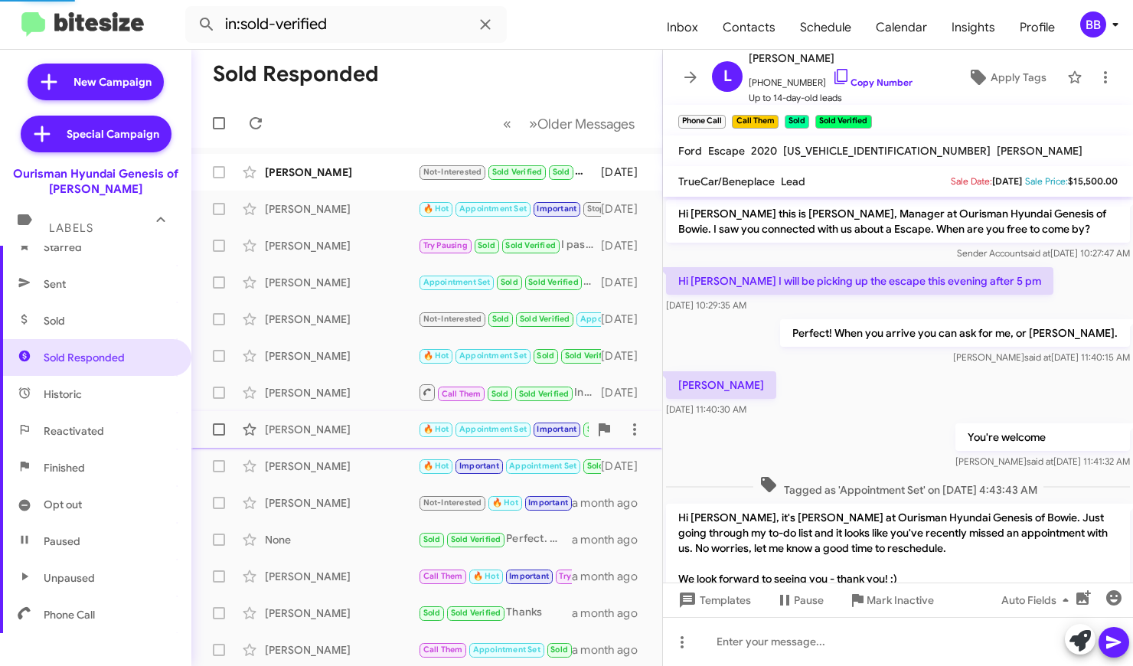
scroll to position [718, 0]
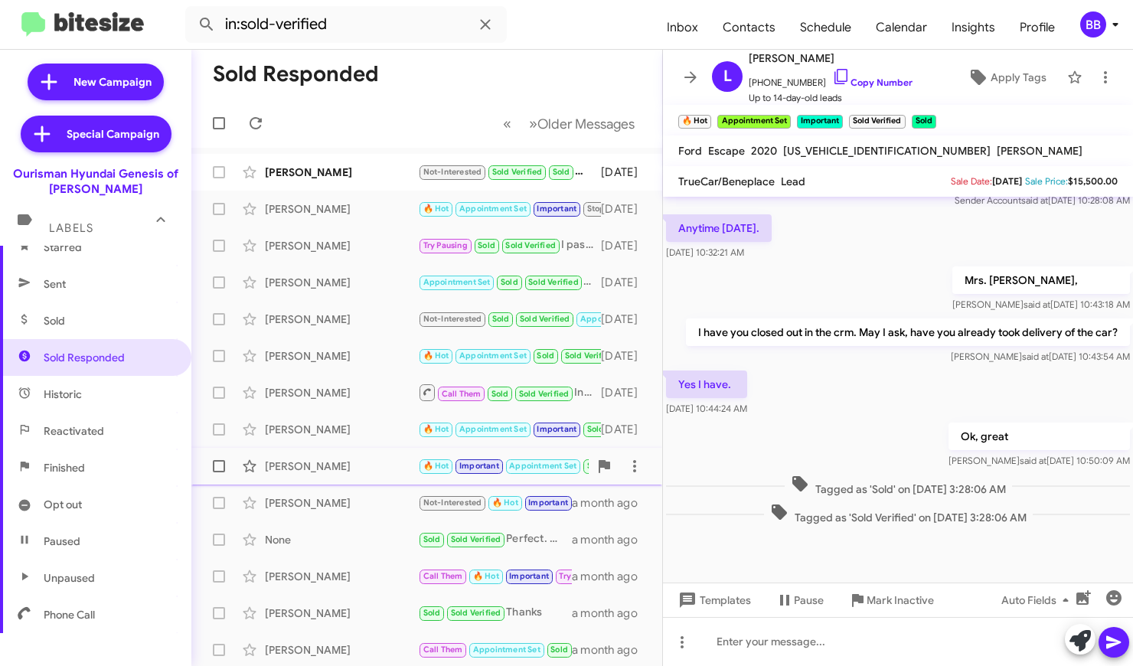
click at [343, 469] on div "[PERSON_NAME]" at bounding box center [341, 465] width 153 height 15
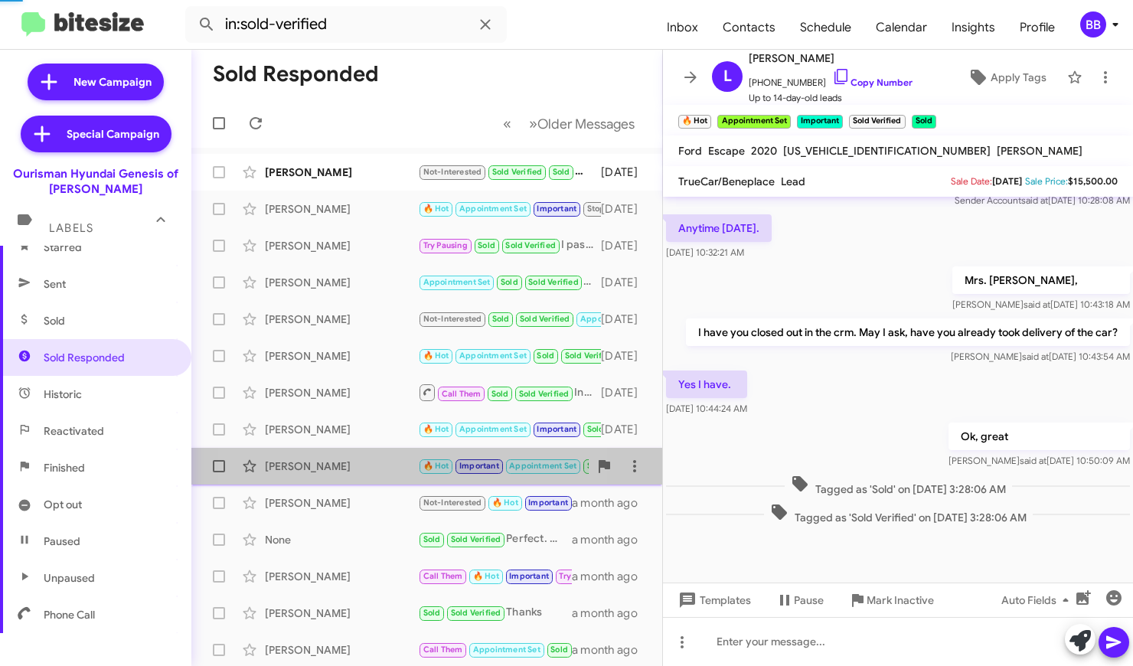
scroll to position [672, 0]
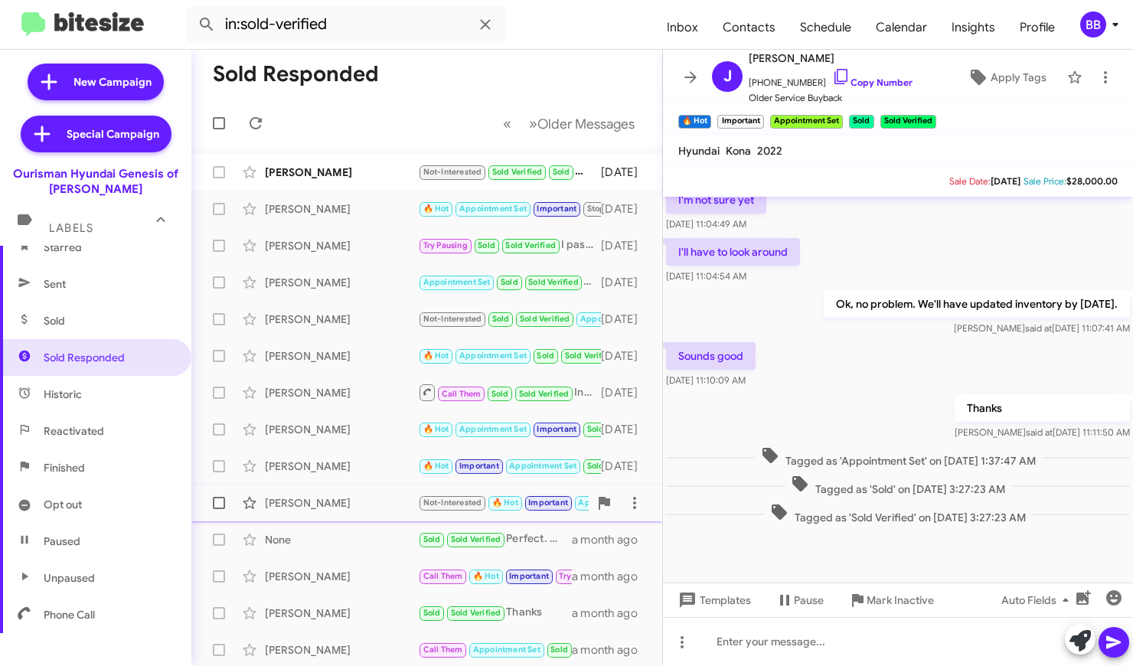
click at [344, 505] on div "[PERSON_NAME]" at bounding box center [341, 502] width 153 height 15
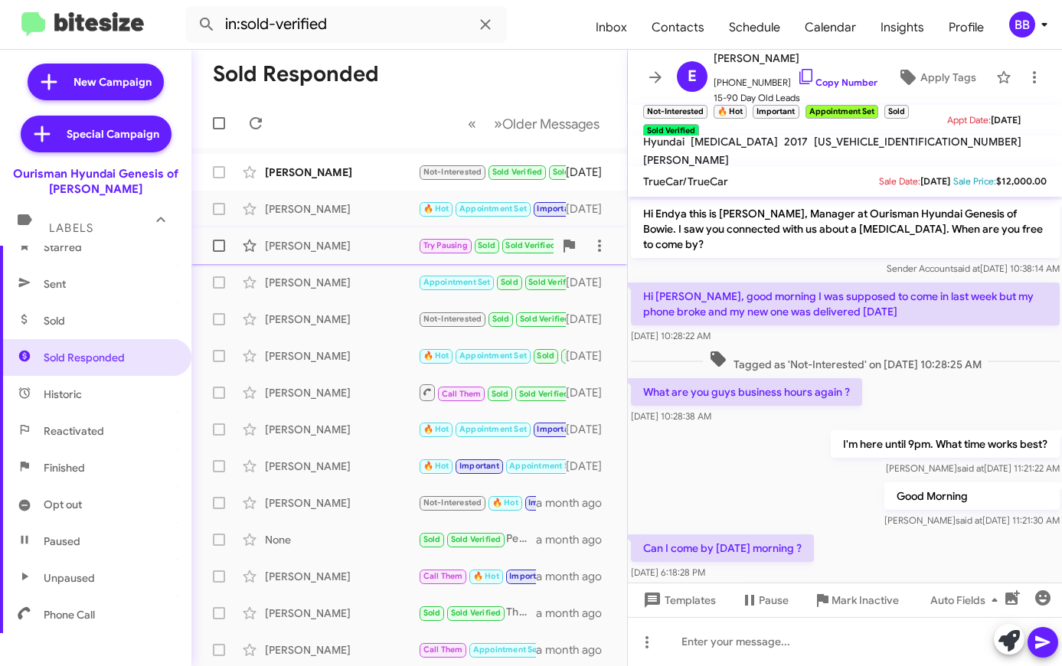
click at [325, 253] on div "[PERSON_NAME]" at bounding box center [341, 245] width 153 height 15
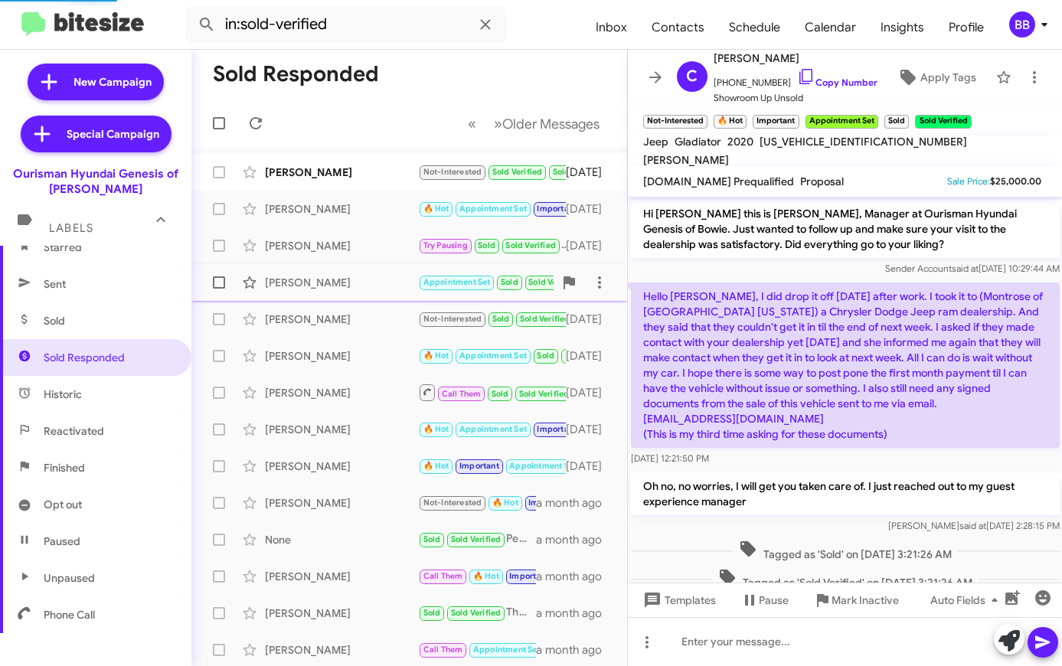
scroll to position [244, 0]
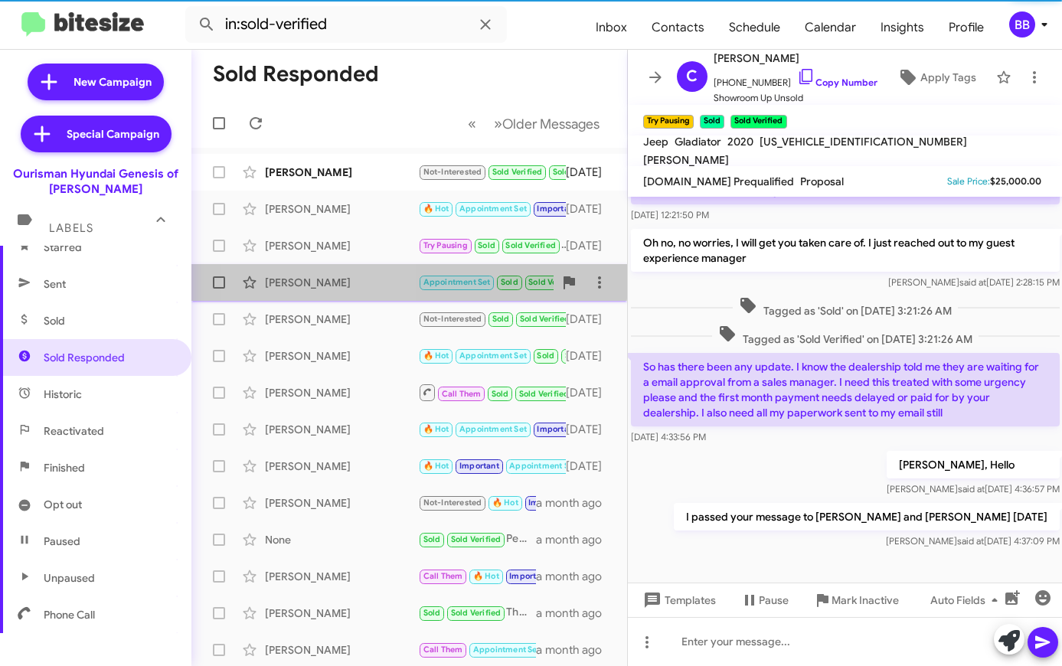
click at [327, 278] on div "[PERSON_NAME]" at bounding box center [341, 282] width 153 height 15
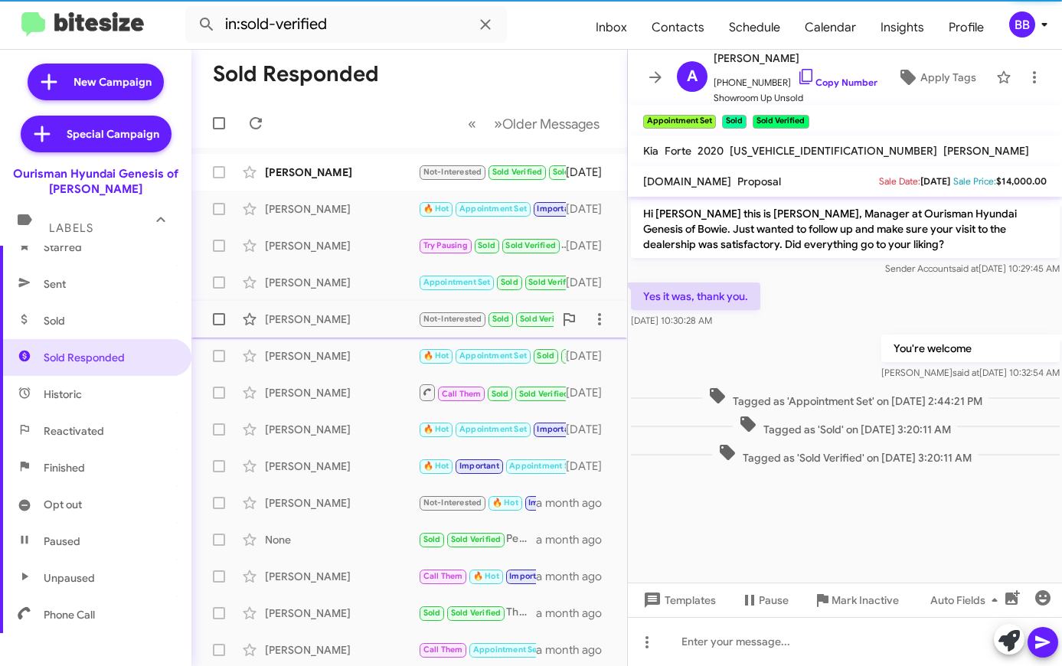
click at [328, 308] on div "[PERSON_NAME] Not-Interested Sold Sold Verified Appointment Set I bought a car …" at bounding box center [409, 319] width 411 height 31
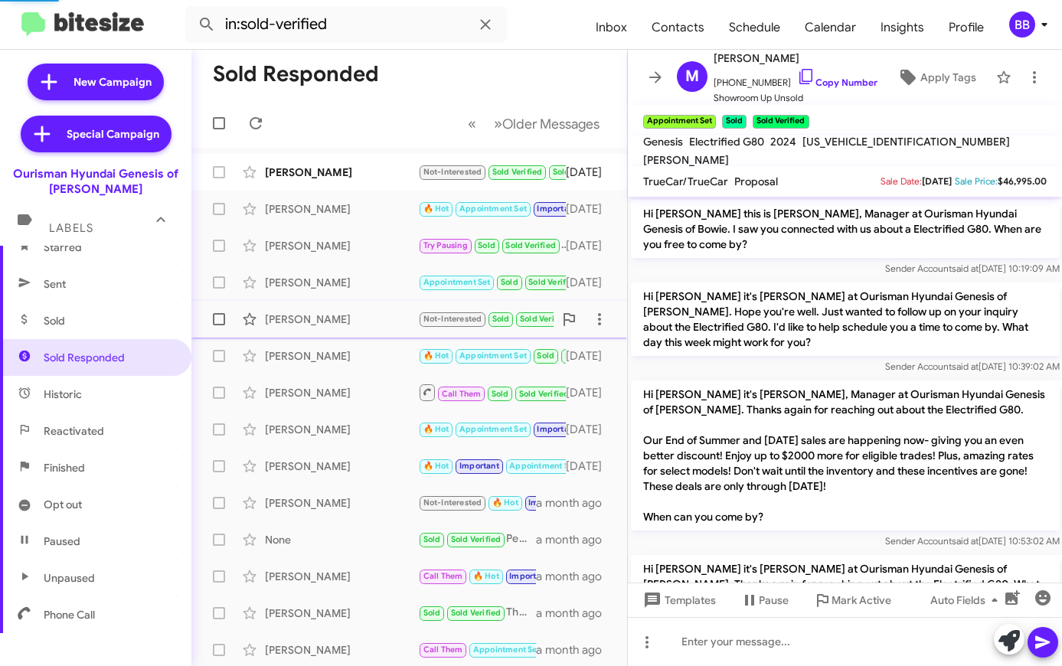
scroll to position [574, 0]
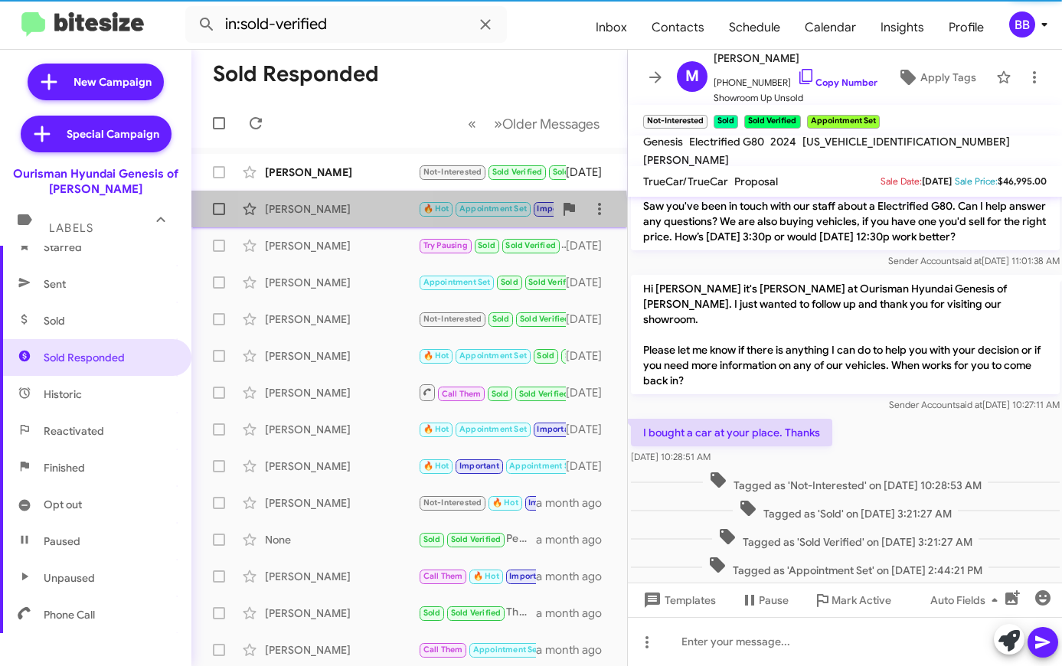
click at [335, 218] on div "[PERSON_NAME] 🔥 Hot Appointment Set Important Stop Try Pausing Call Them Needs …" at bounding box center [409, 209] width 411 height 31
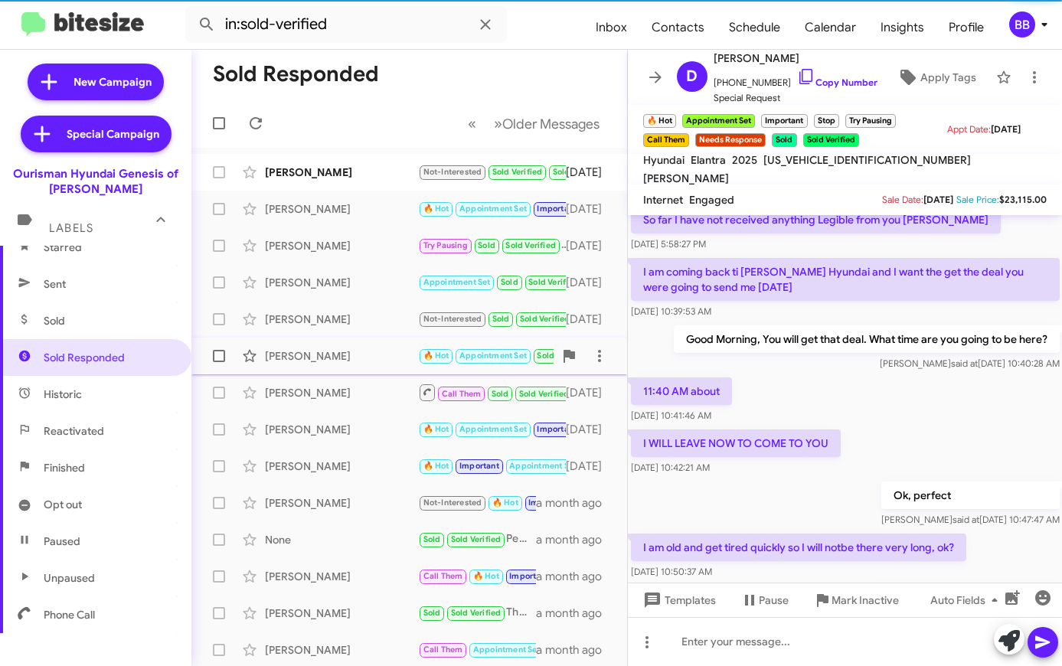
click at [338, 355] on div "[PERSON_NAME]" at bounding box center [341, 355] width 153 height 15
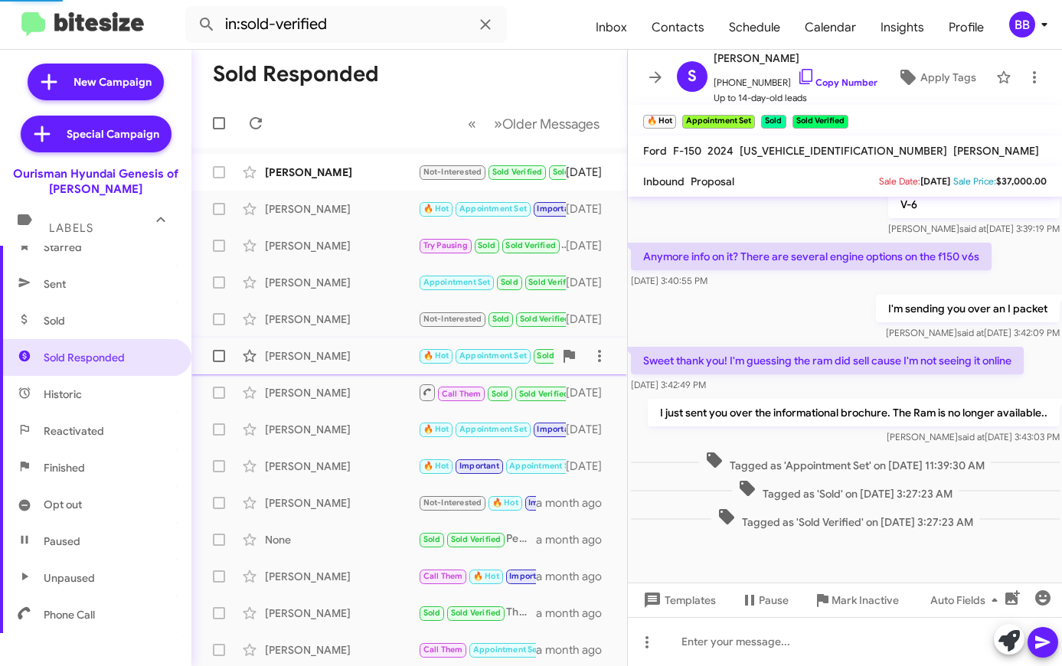
scroll to position [301, 0]
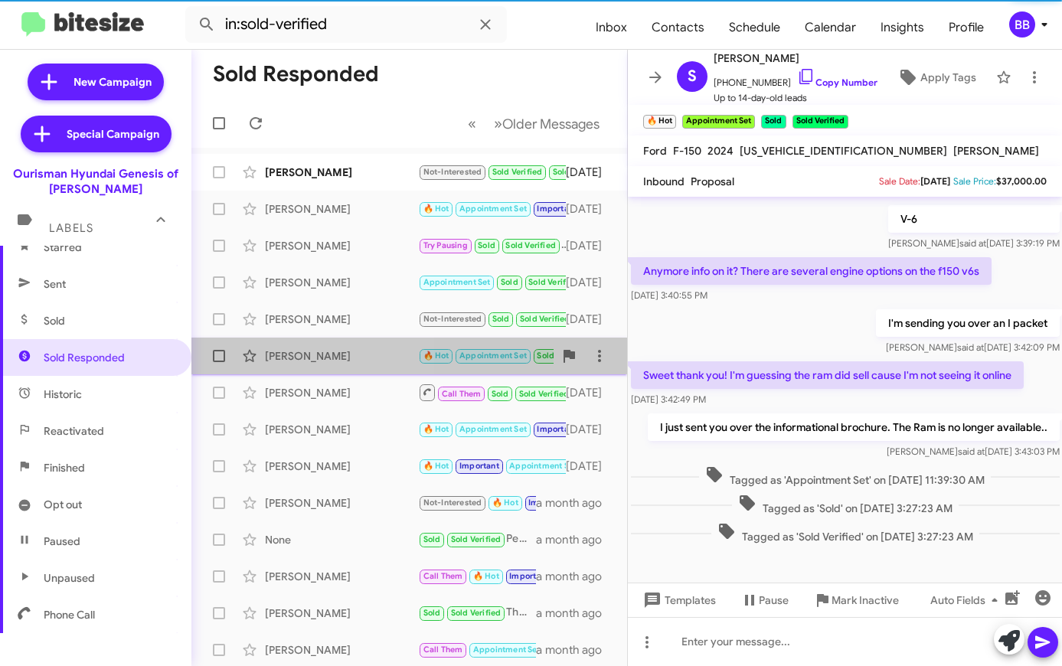
click at [337, 338] on span "[PERSON_NAME] 🔥 Hot Appointment Set Sold Sold Verified I just sent you over the…" at bounding box center [409, 356] width 436 height 37
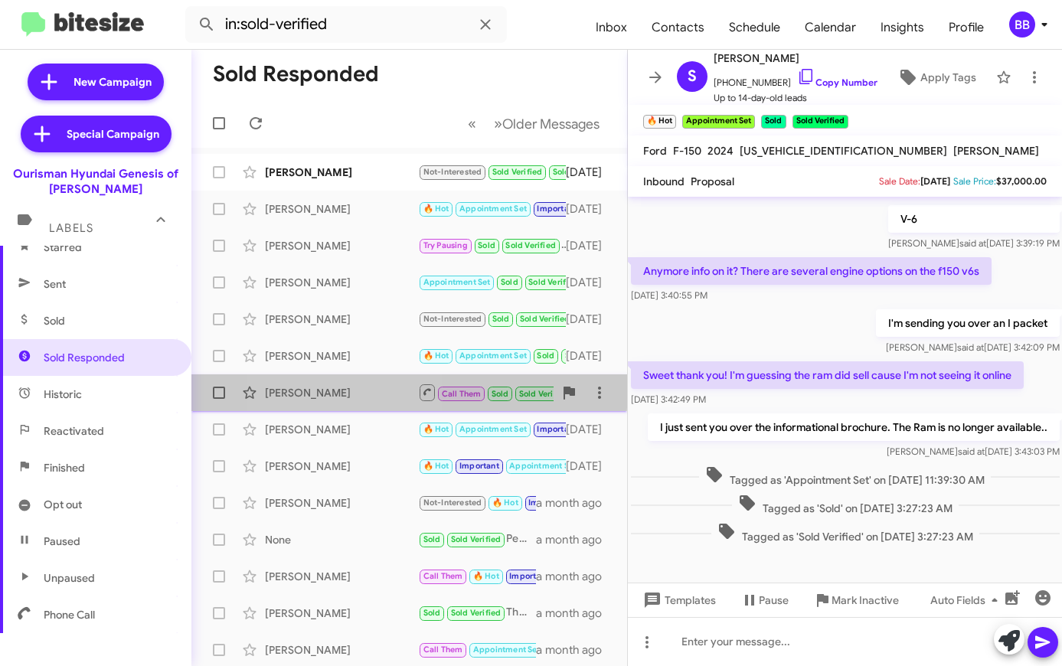
click at [340, 388] on div "[PERSON_NAME]" at bounding box center [341, 392] width 153 height 15
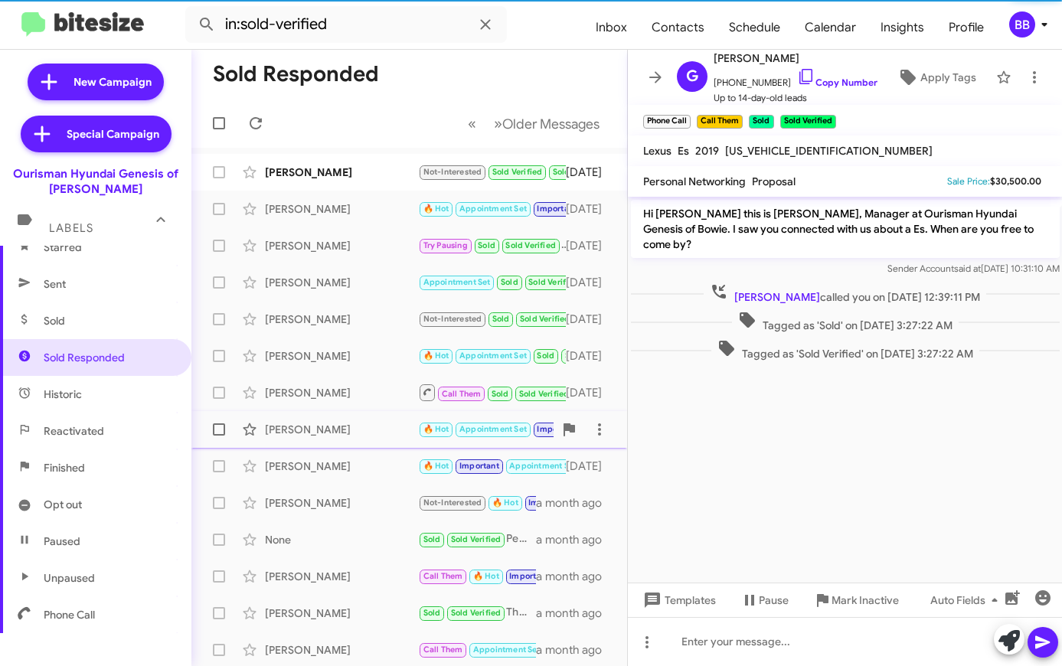
click at [341, 417] on div "[PERSON_NAME] 🔥 Hot Appointment Set Important Sold Verified Sold Ok, great [DAT…" at bounding box center [409, 429] width 411 height 31
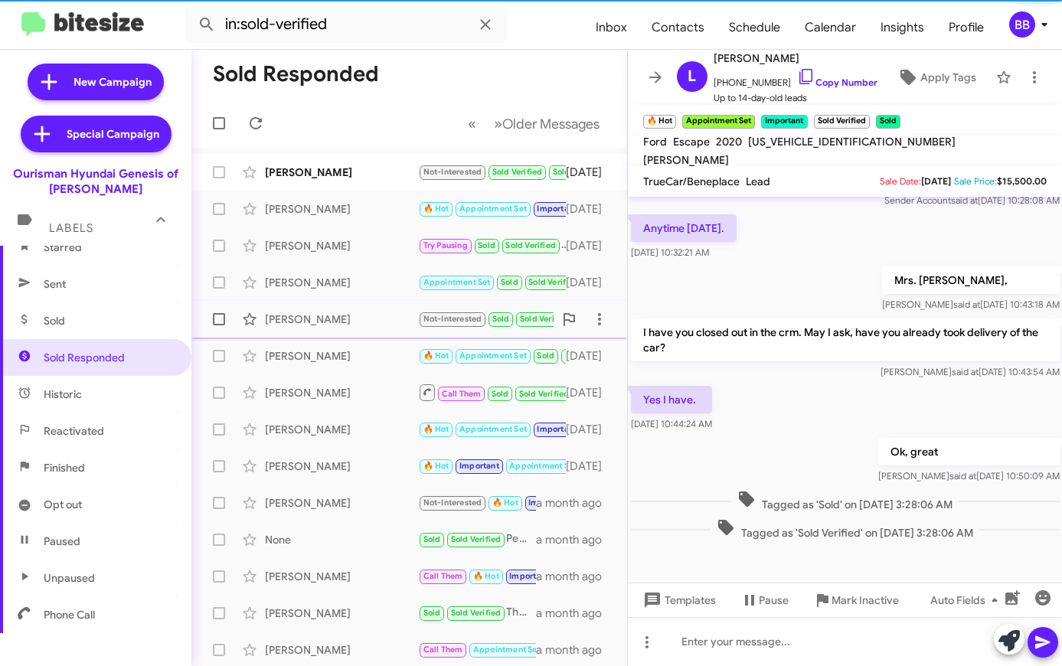
click at [349, 324] on div "[PERSON_NAME]" at bounding box center [341, 319] width 153 height 15
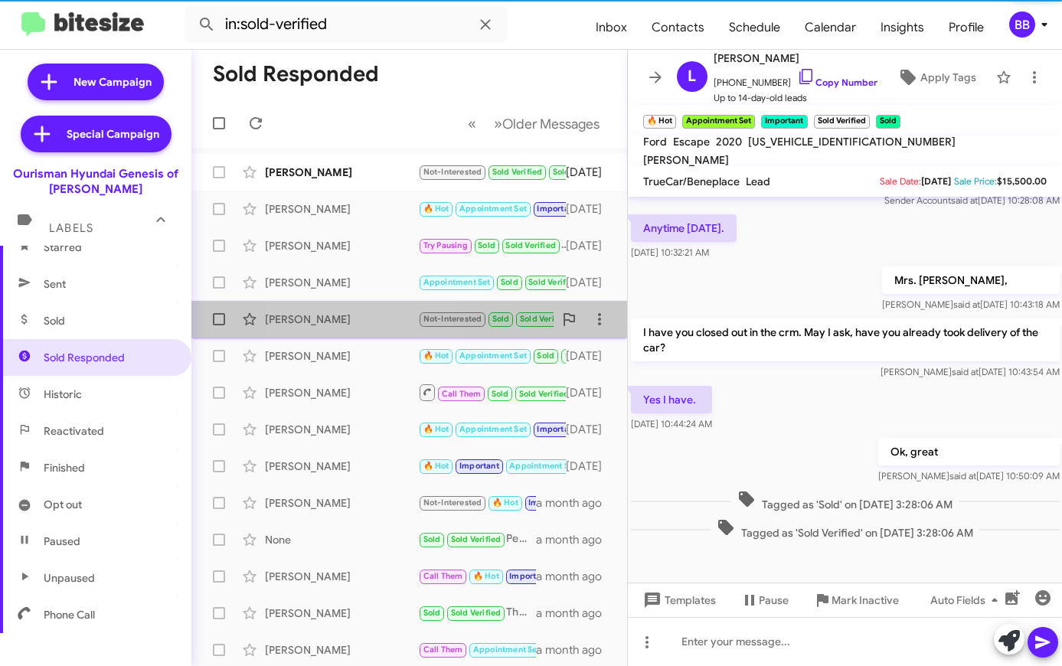
scroll to position [574, 0]
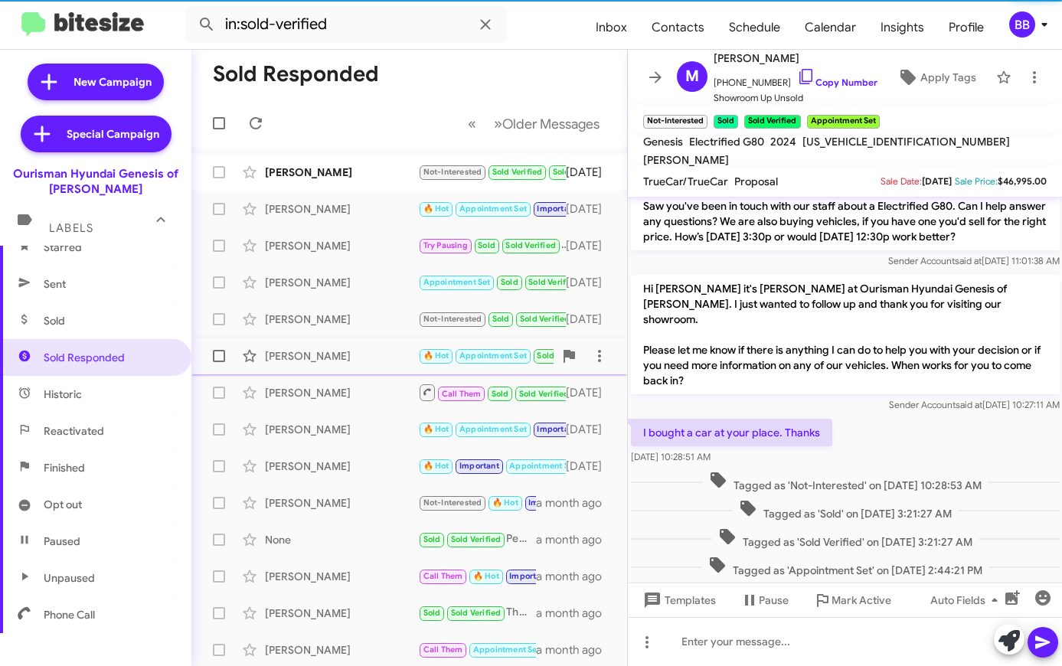
click at [345, 372] on span "[PERSON_NAME] 🔥 Hot Appointment Set Sold Sold Verified I just sent you over the…" at bounding box center [409, 356] width 436 height 37
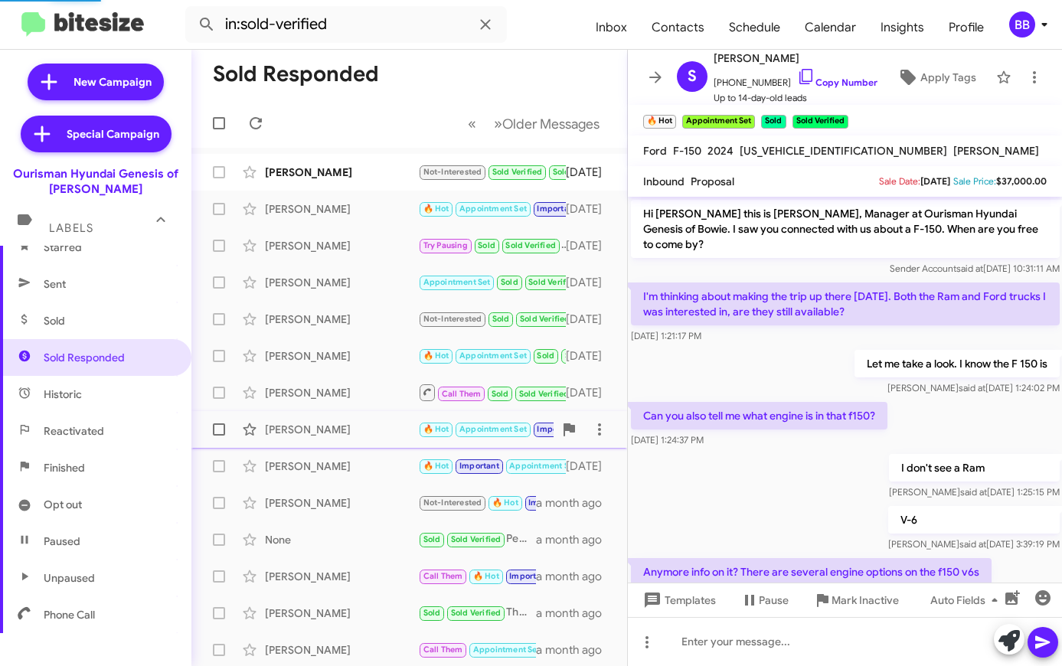
click at [344, 437] on div "[PERSON_NAME] 🔥 Hot Appointment Set Important Sold Verified Sold Ok, great [DAT…" at bounding box center [409, 429] width 411 height 31
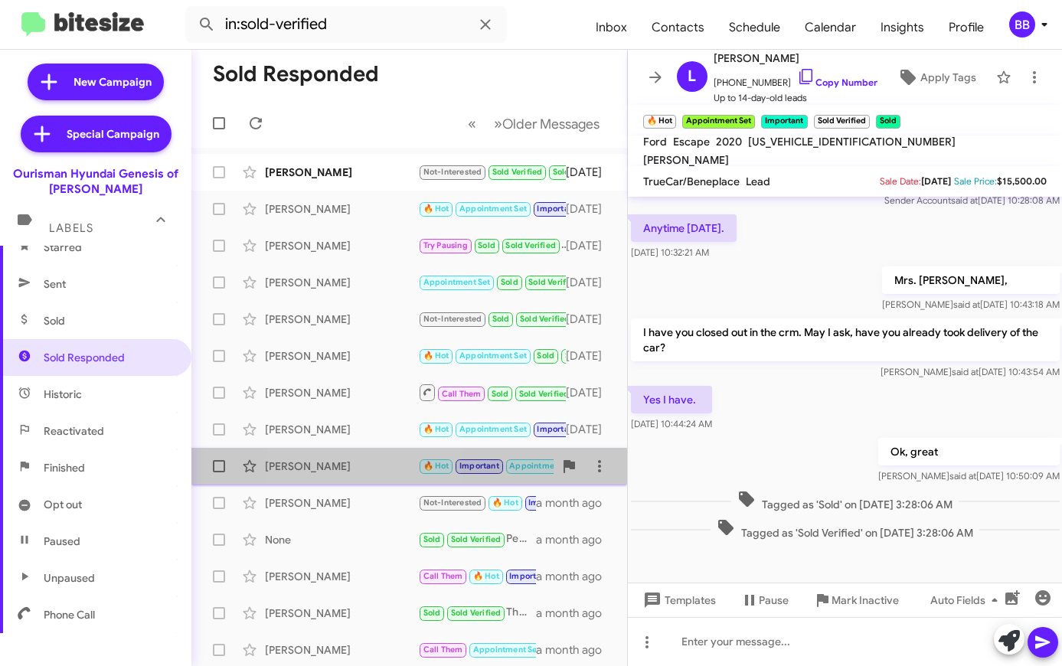
click at [350, 468] on div "[PERSON_NAME]" at bounding box center [341, 465] width 153 height 15
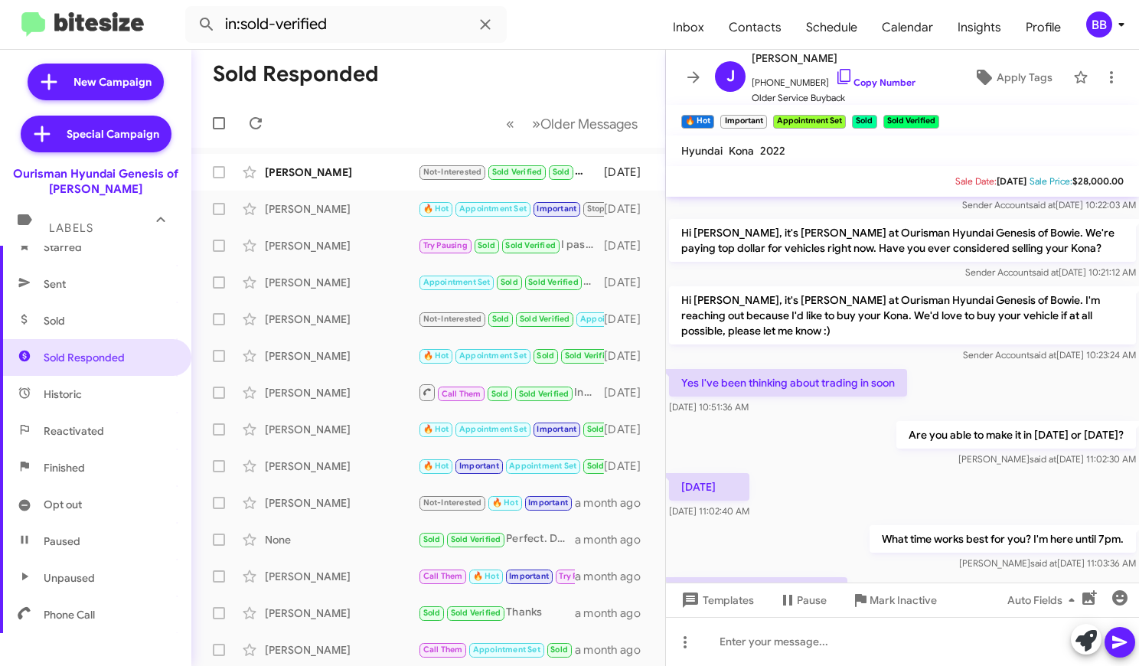
scroll to position [182, 0]
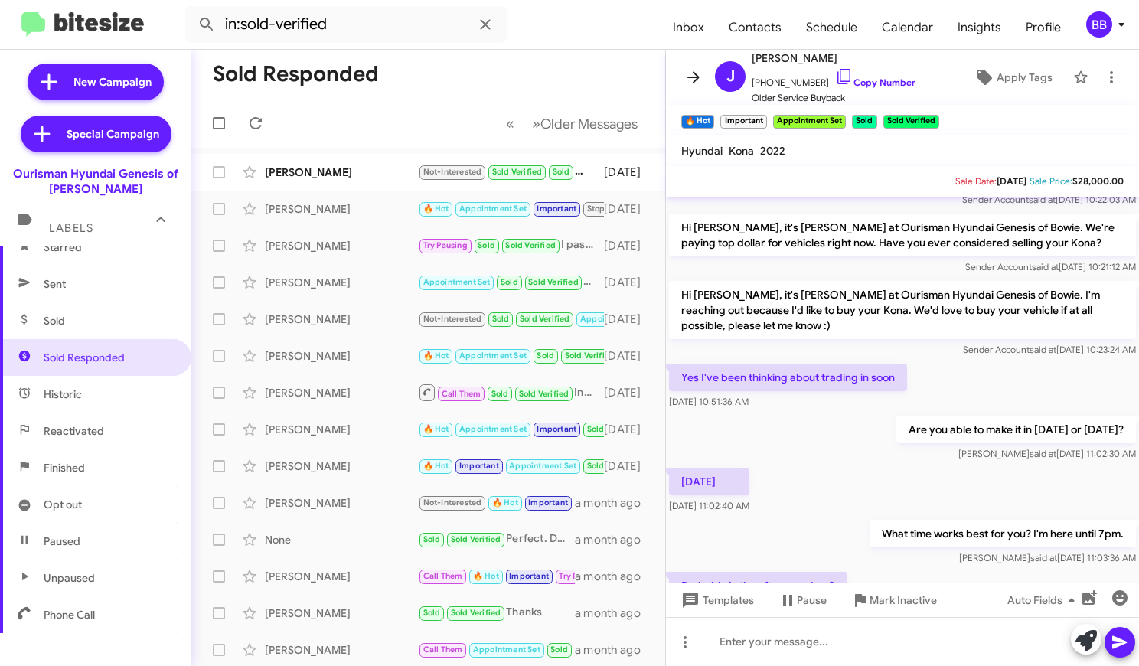
click at [688, 70] on icon at bounding box center [693, 77] width 18 height 18
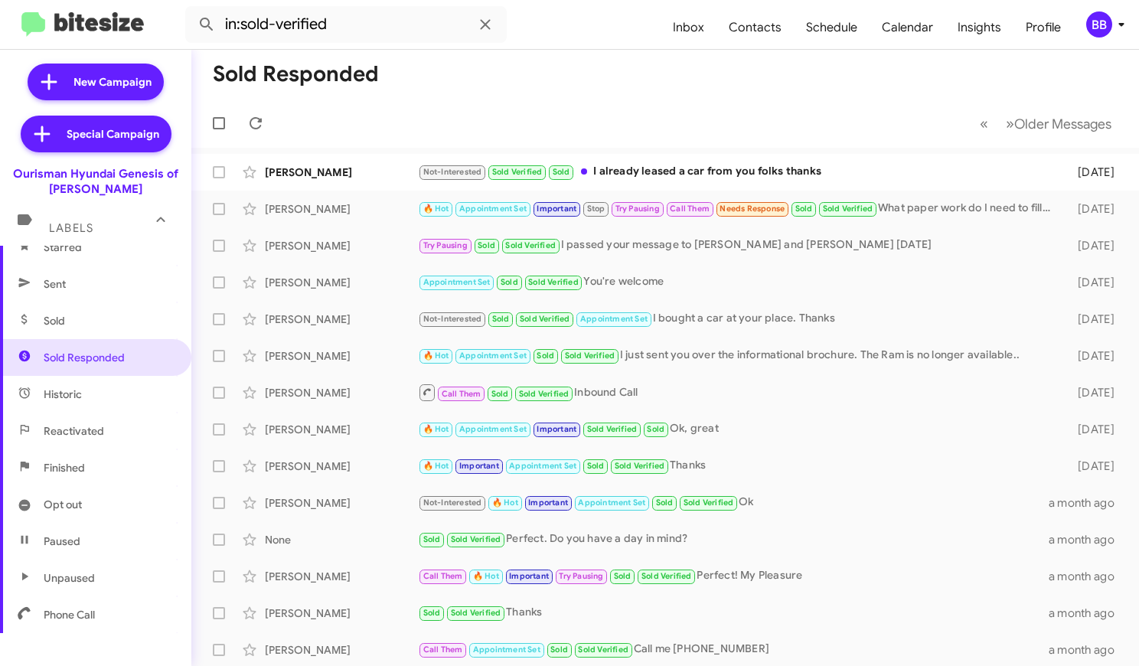
click at [110, 21] on img at bounding box center [82, 24] width 122 height 25
